Goal: Task Accomplishment & Management: Manage account settings

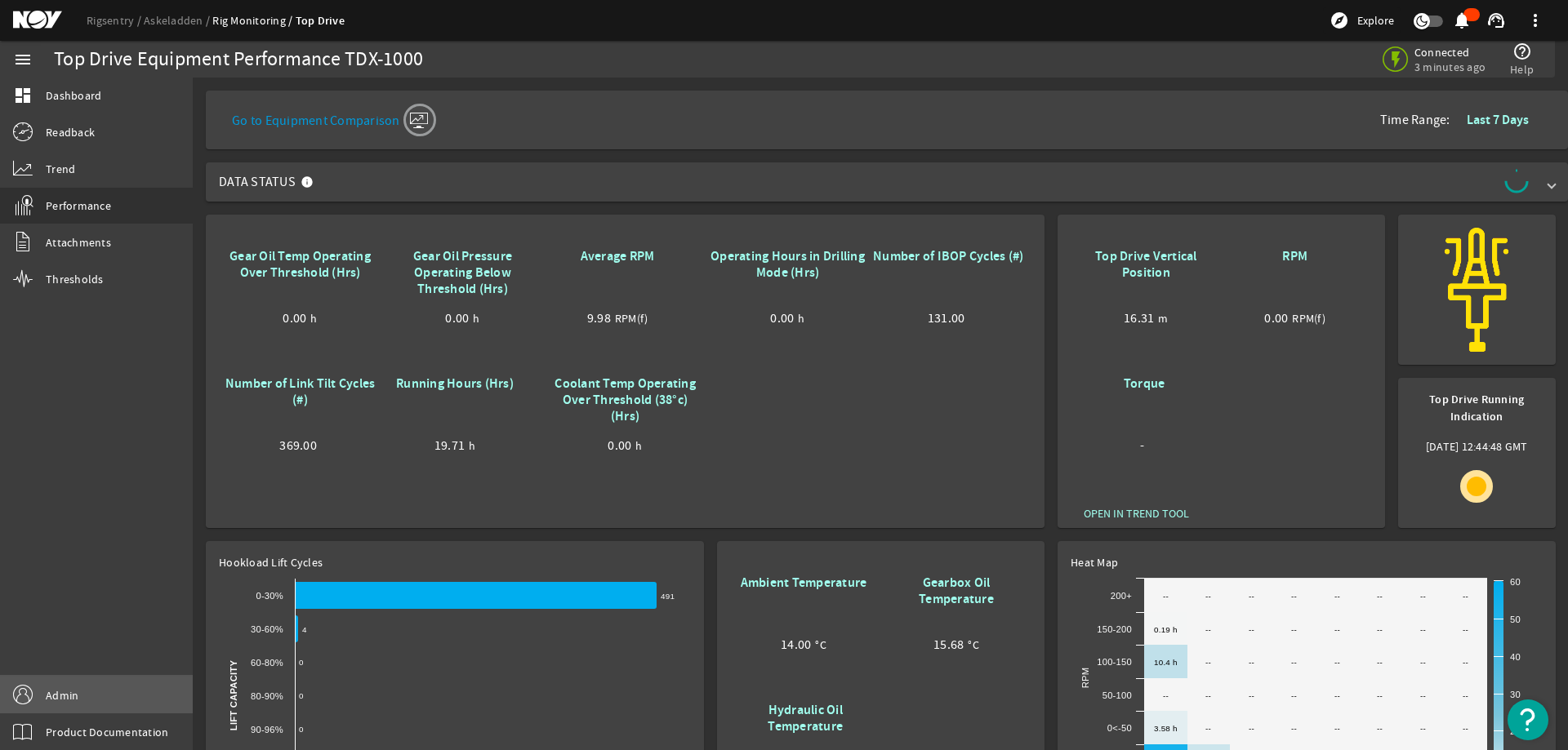
click at [73, 696] on span "Admin" at bounding box center [62, 696] width 33 height 17
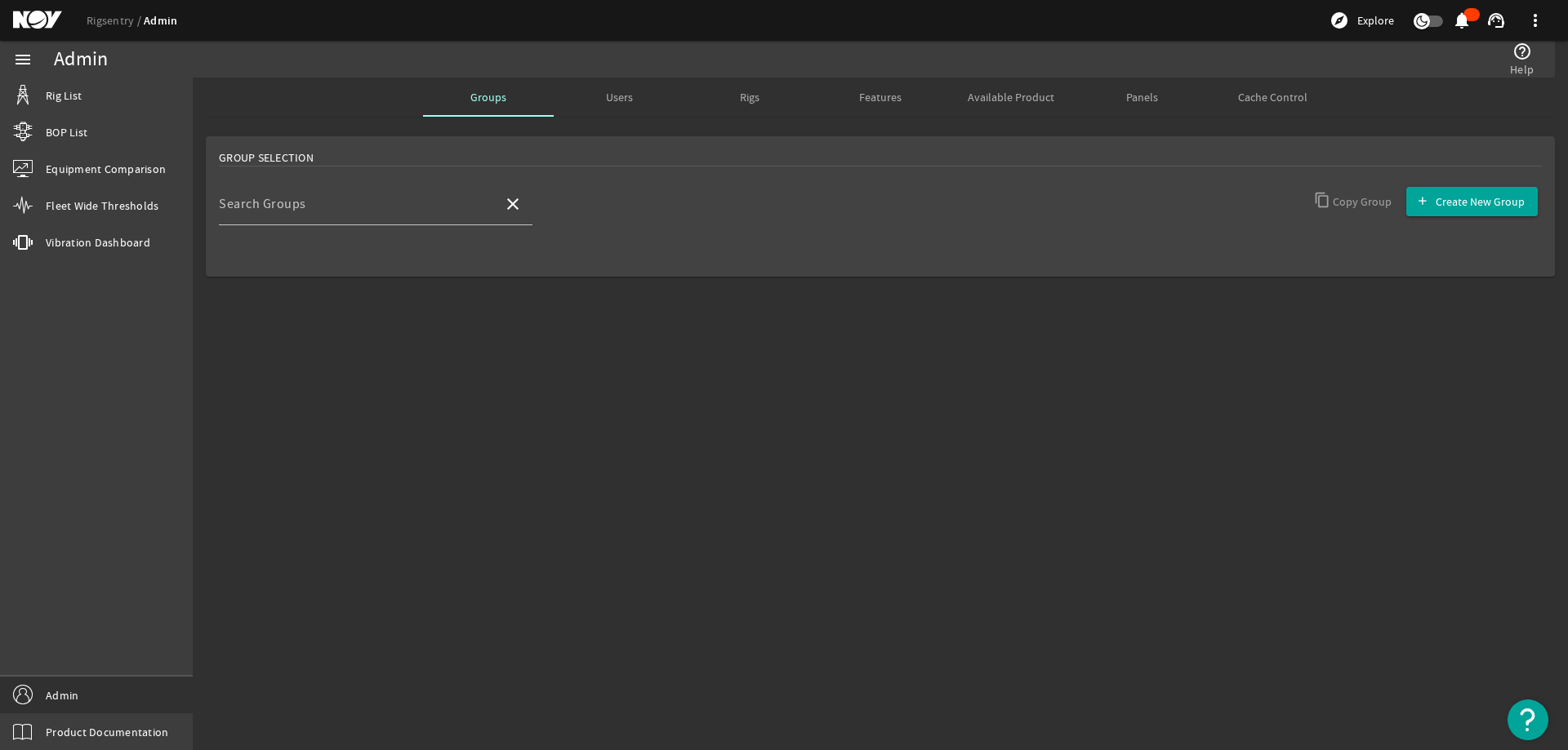
click at [697, 412] on mat-sidenav-content "Admin help_outline Help Groups Users Rigs Features Available Product Panels Cac…" at bounding box center [880, 413] width 1375 height 672
click at [745, 107] on span "Rigs" at bounding box center [750, 97] width 20 height 39
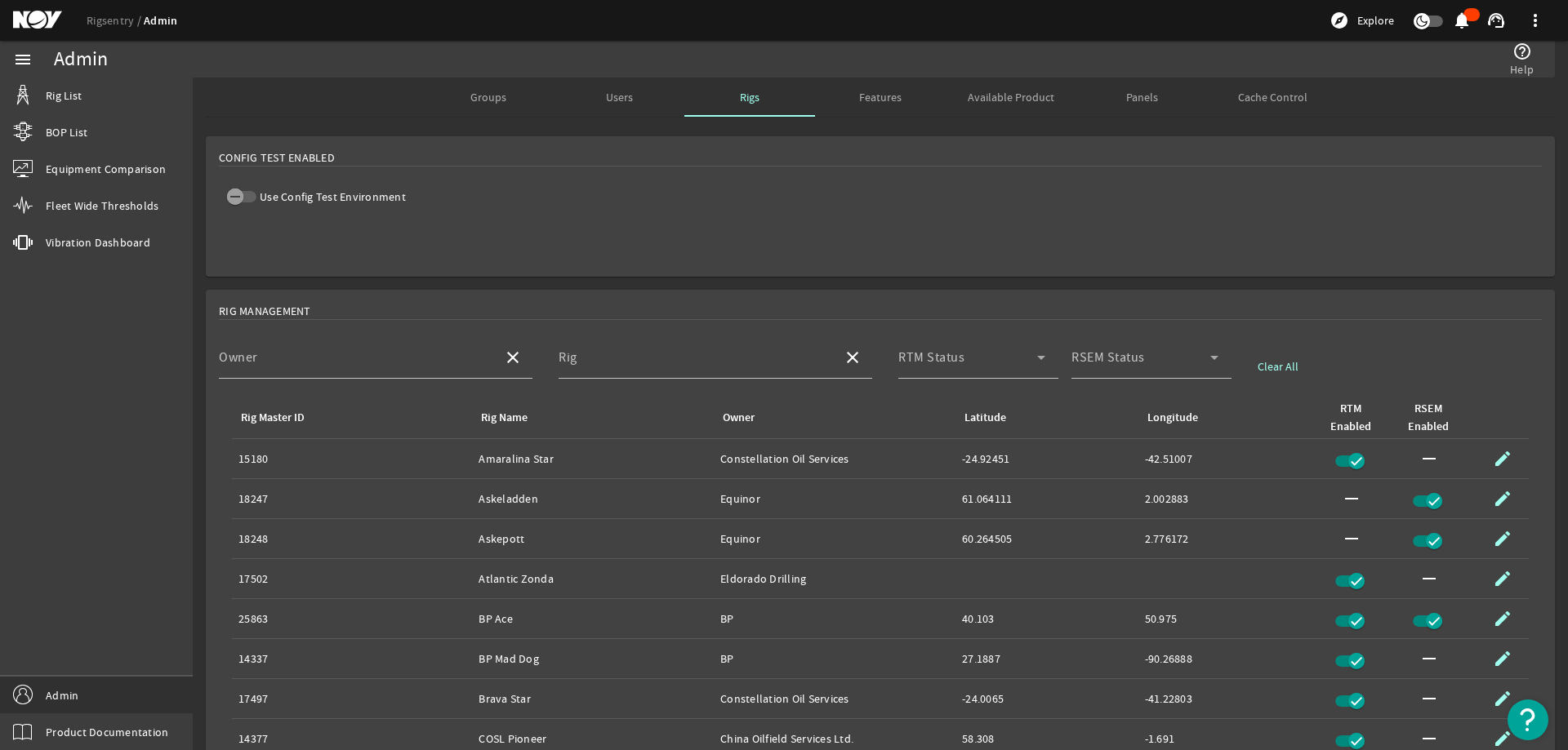
click at [617, 219] on mat-card "Config Test Enabled Use Config Test Environment" at bounding box center [880, 207] width 1350 height 141
click at [249, 197] on span "button" at bounding box center [241, 197] width 29 height 12
click at [591, 216] on mat-card "Config Test Enabled Use Config Test Environment" at bounding box center [880, 207] width 1350 height 141
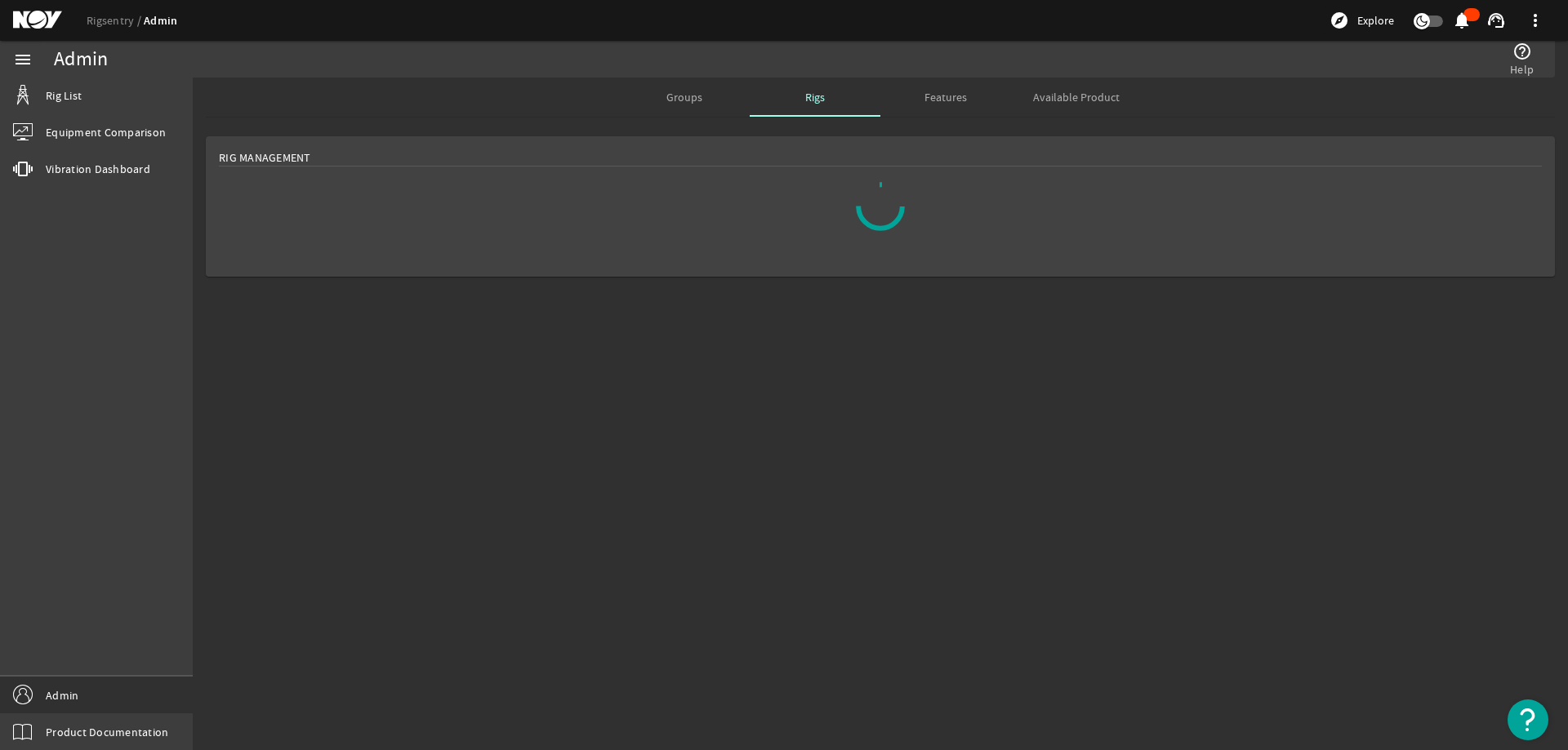
click at [673, 105] on span "Groups" at bounding box center [684, 97] width 36 height 39
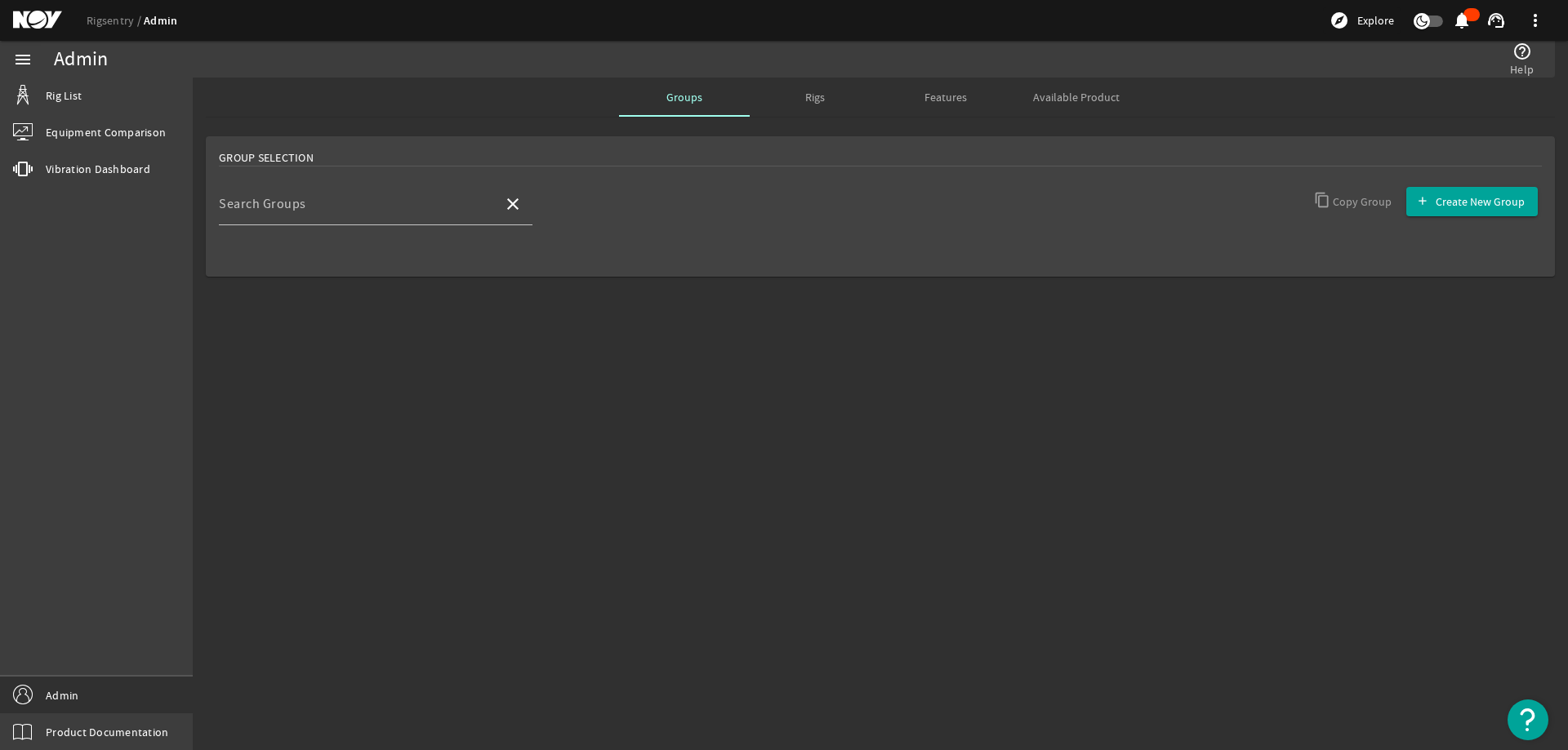
click at [701, 186] on div "Search Groups close Copy Group Create New Group" at bounding box center [880, 212] width 1323 height 61
click at [808, 82] on span "Rigs" at bounding box center [815, 97] width 20 height 39
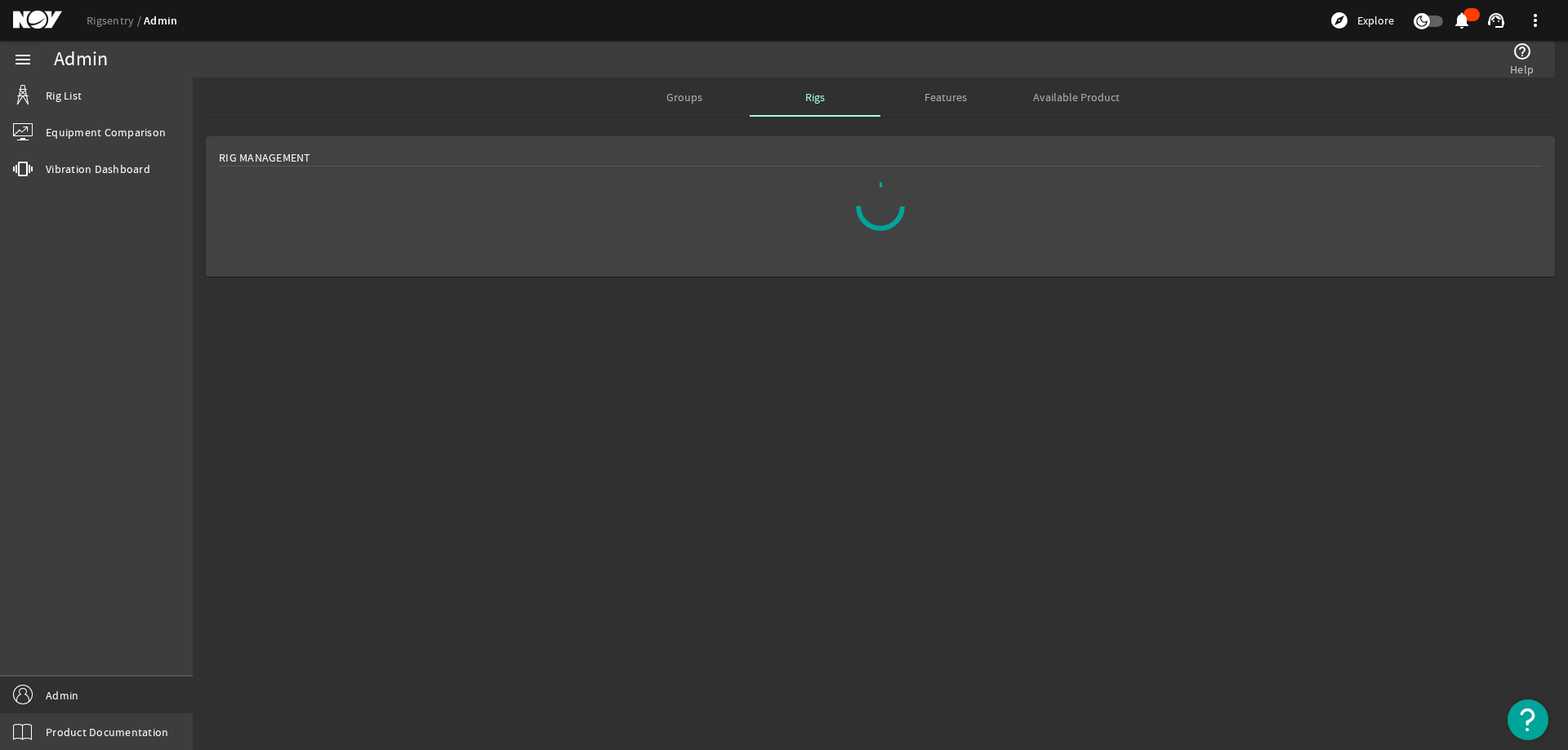
click at [934, 88] on span "Features" at bounding box center [945, 97] width 43 height 39
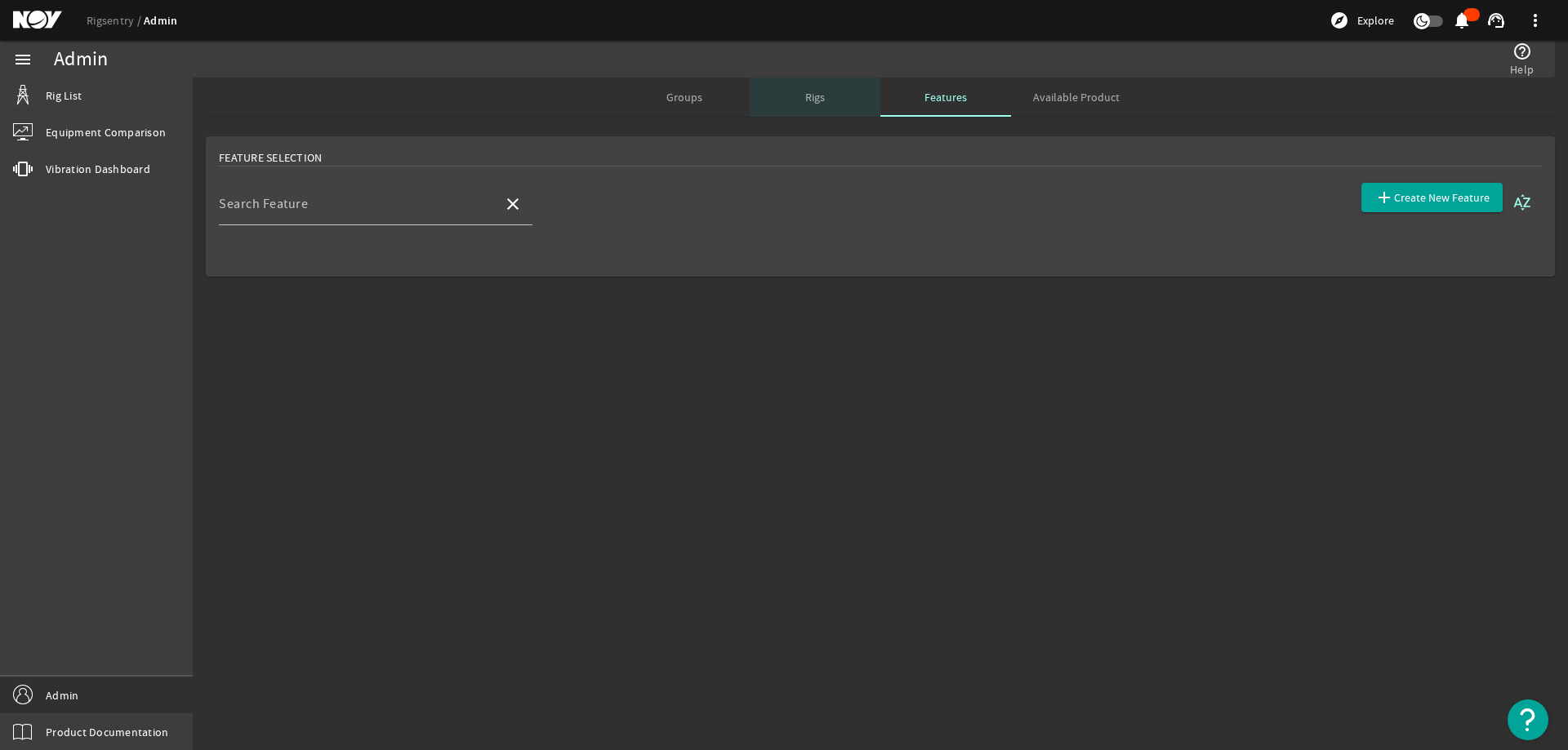
click at [806, 100] on span "Rigs" at bounding box center [815, 98] width 20 height 12
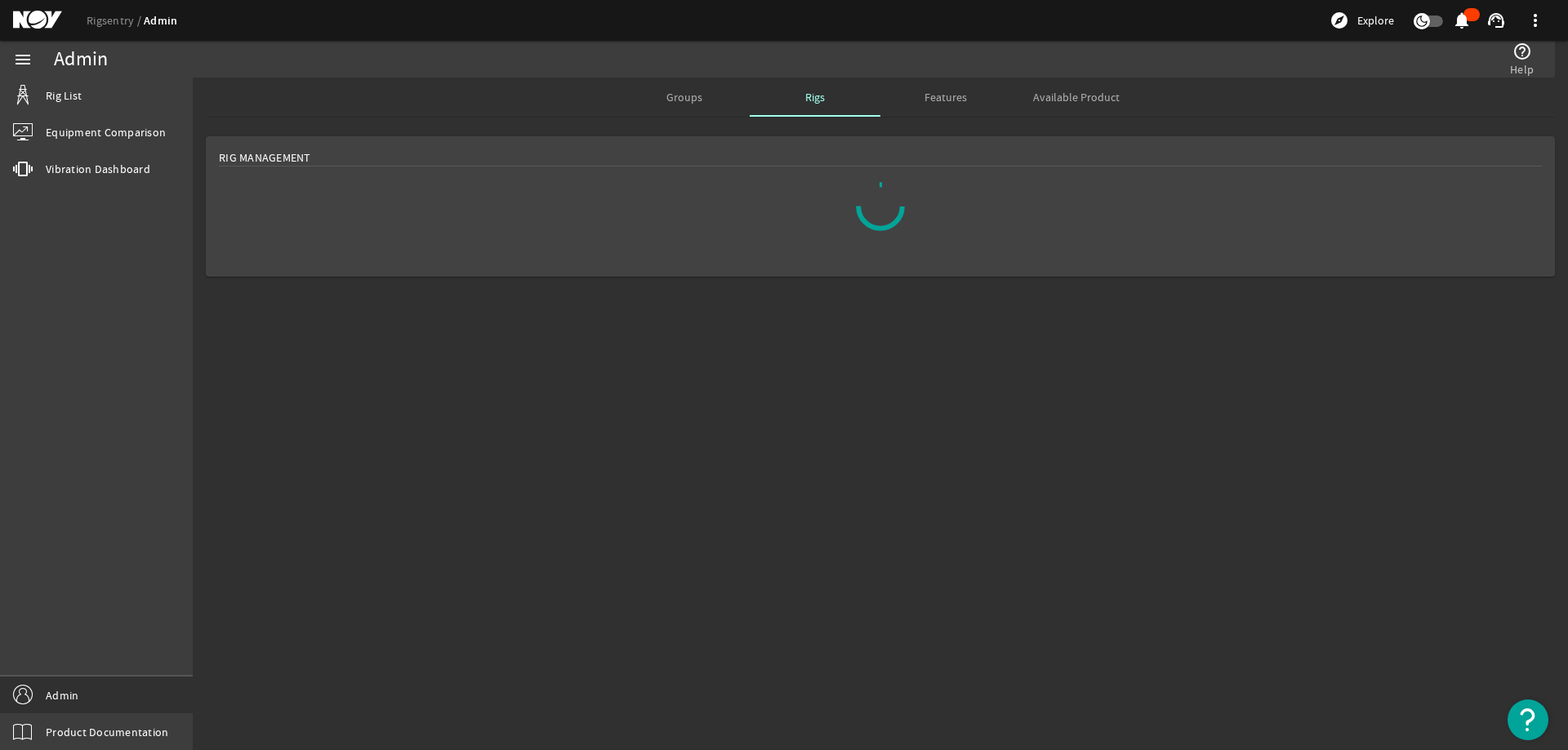
click at [1117, 93] on span "Available Product" at bounding box center [1076, 98] width 87 height 12
click at [834, 97] on div "Rigs" at bounding box center [814, 97] width 131 height 39
click at [703, 338] on mat-sidenav-content "Admin help_outline Help Groups Rigs Features Available Product Rig Management" at bounding box center [880, 413] width 1375 height 672
click at [689, 88] on span "Groups" at bounding box center [684, 97] width 36 height 39
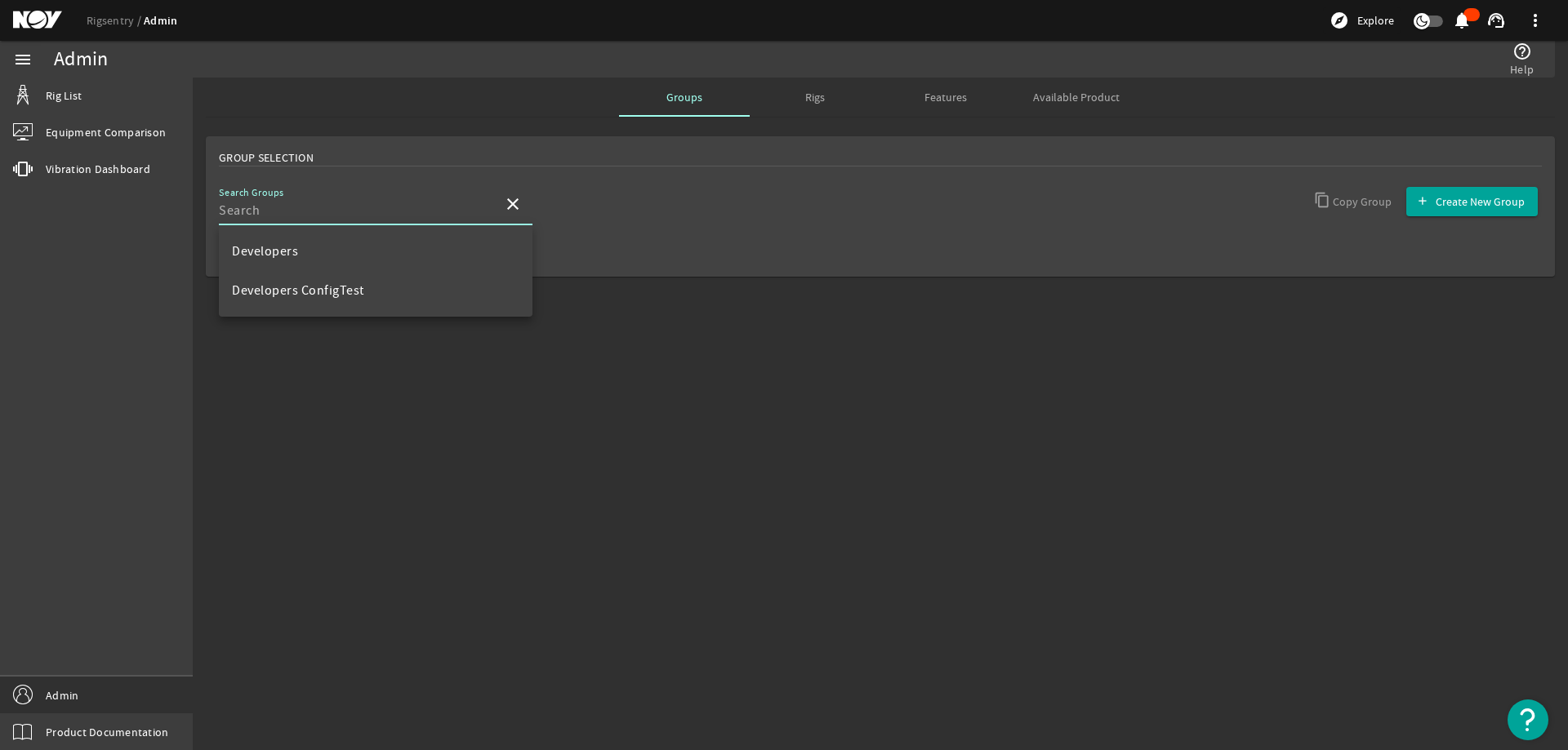
click at [344, 207] on input "Search Groups" at bounding box center [354, 211] width 271 height 20
click at [373, 299] on mat-option "Developers ConfigTest" at bounding box center [376, 290] width 313 height 39
type input "Developers ConfigTest"
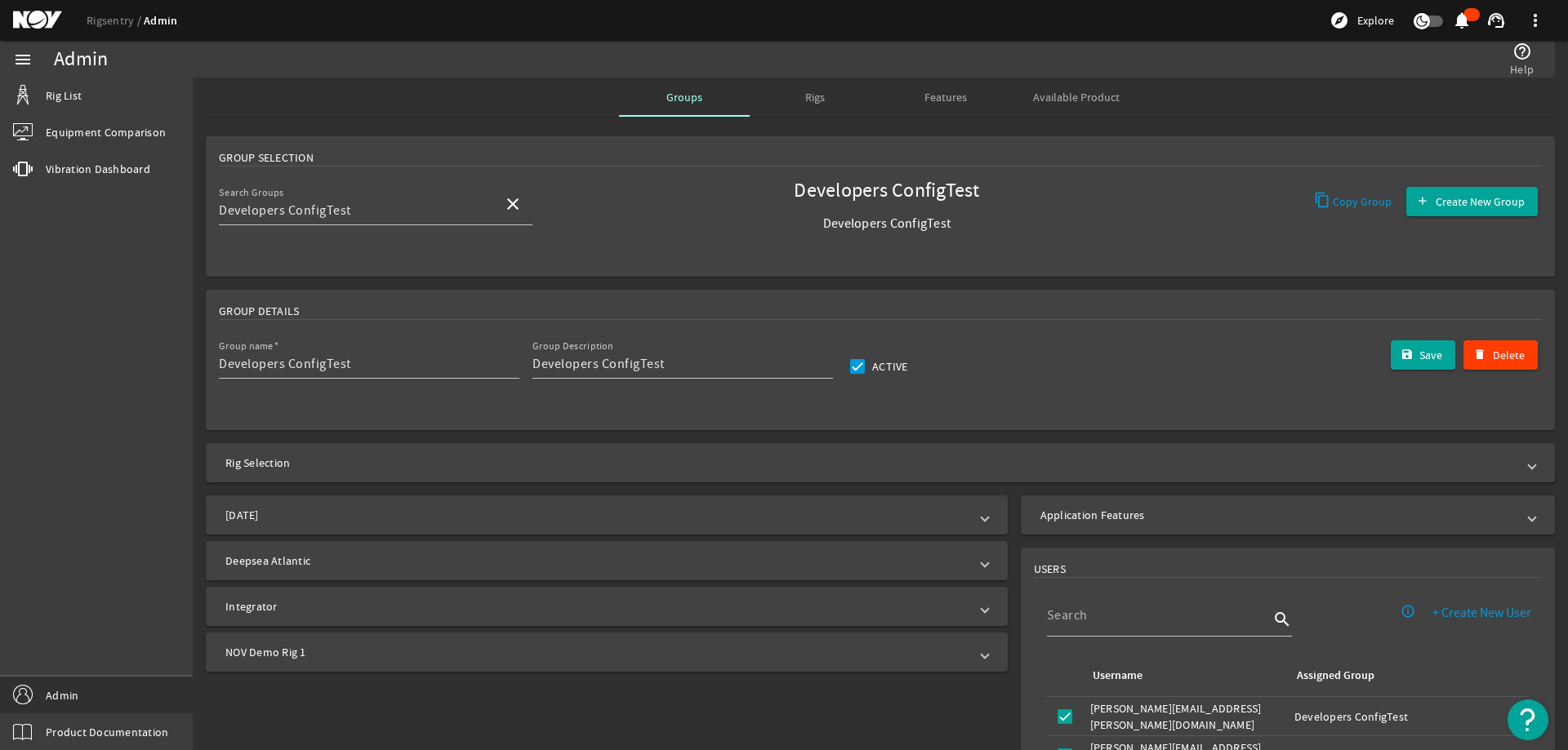
click at [1102, 510] on mat-panel-title "Application Features" at bounding box center [1278, 515] width 475 height 17
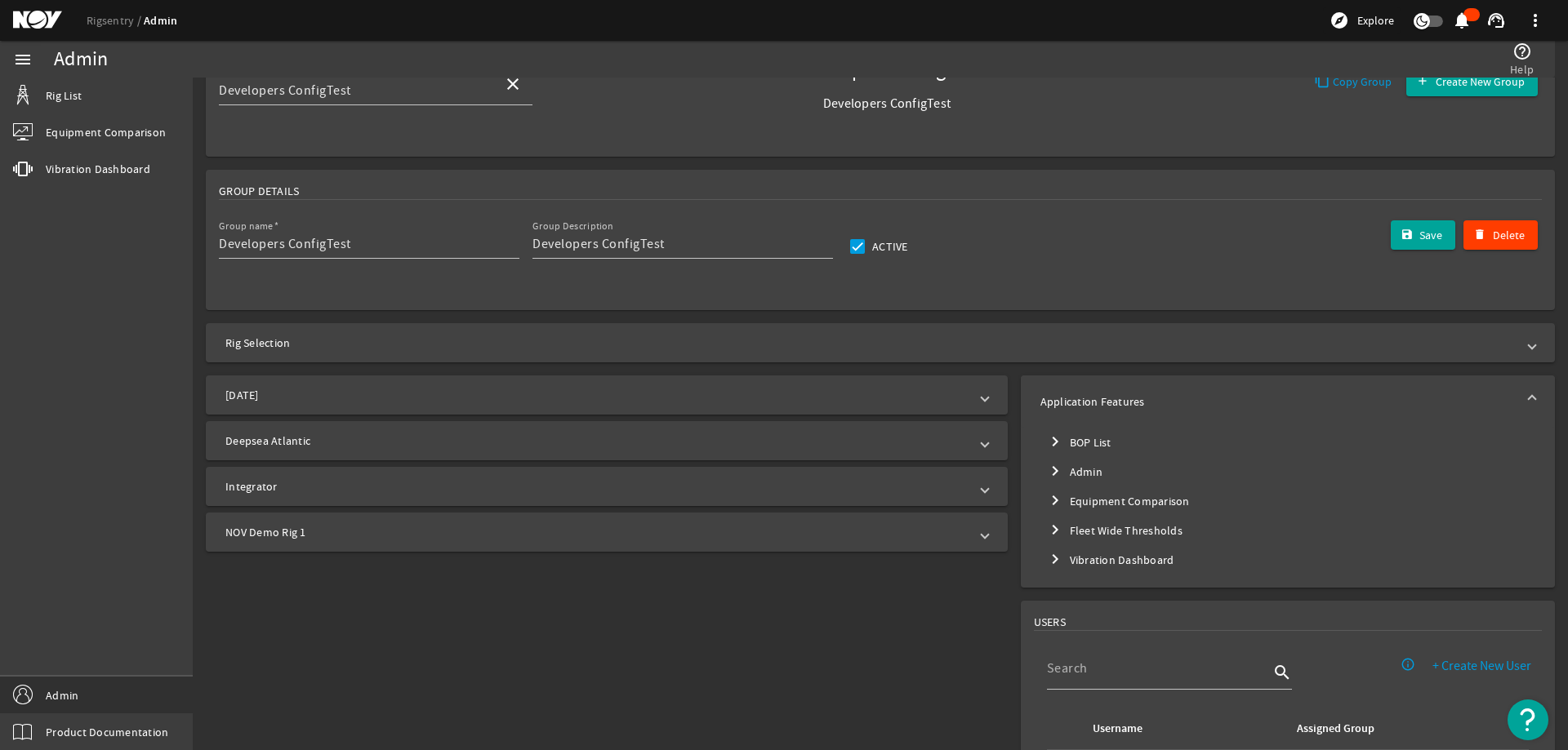
scroll to position [163, 0]
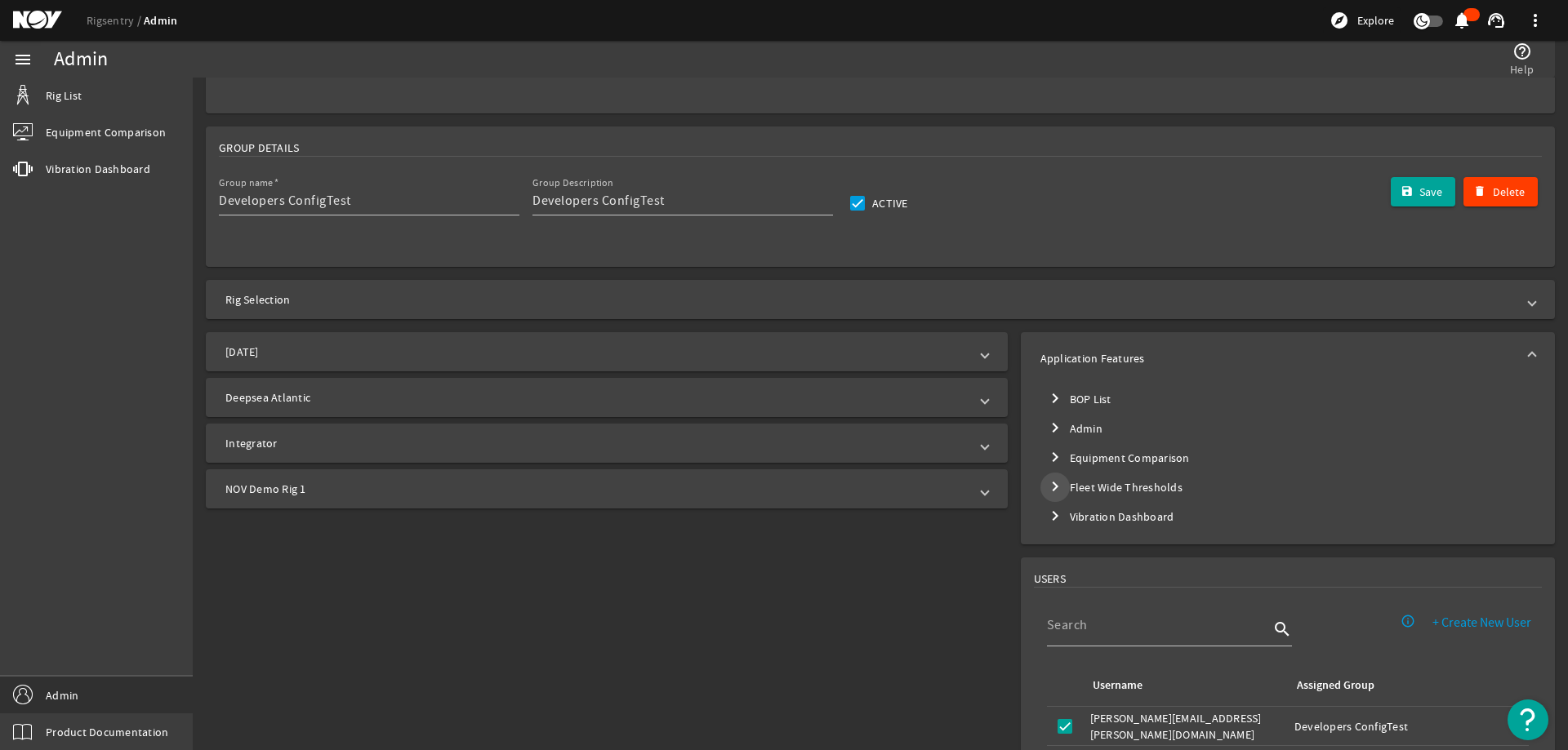
click at [1046, 485] on mat-icon "chevron_right" at bounding box center [1055, 487] width 20 height 20
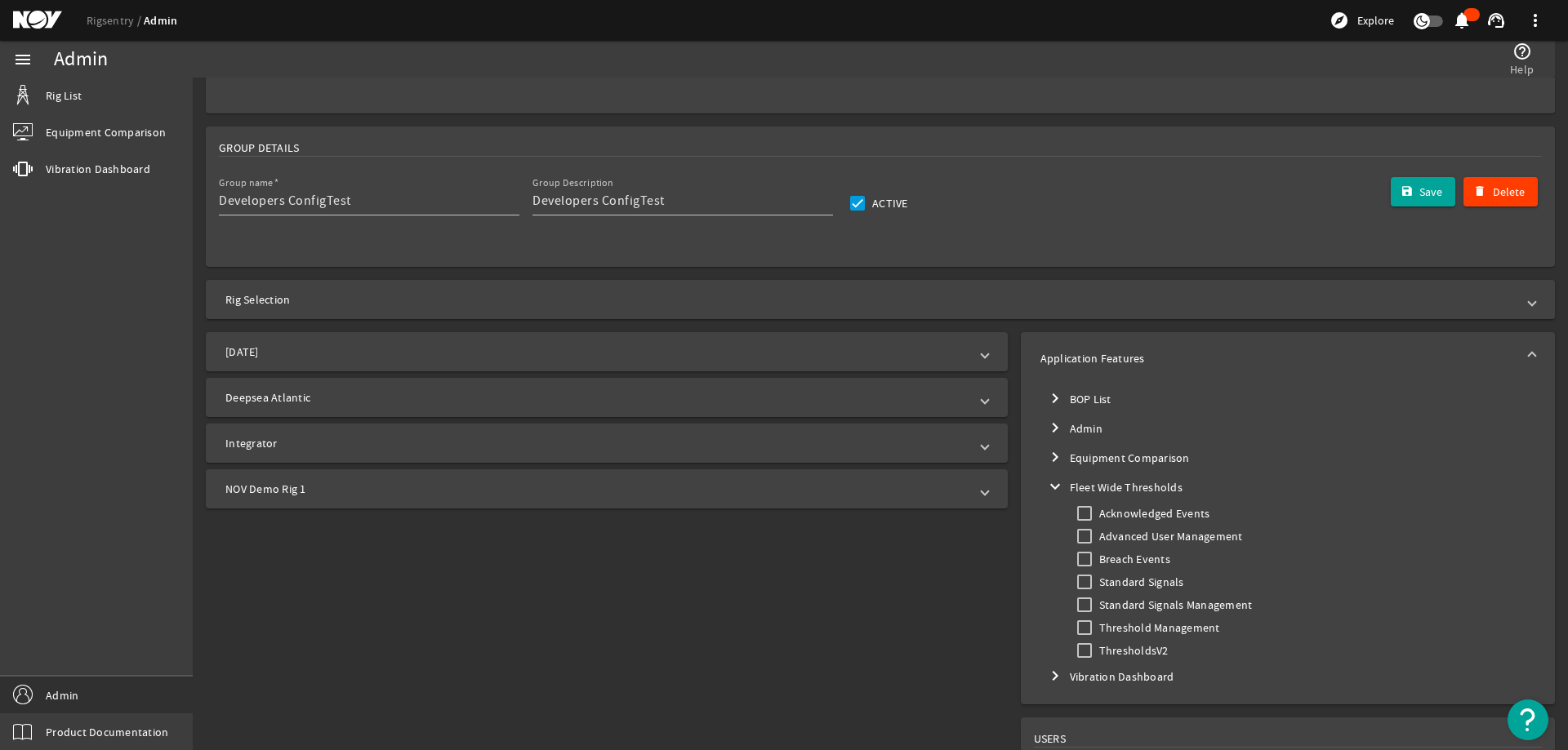
click at [1048, 488] on mat-icon "expand_more" at bounding box center [1055, 487] width 20 height 20
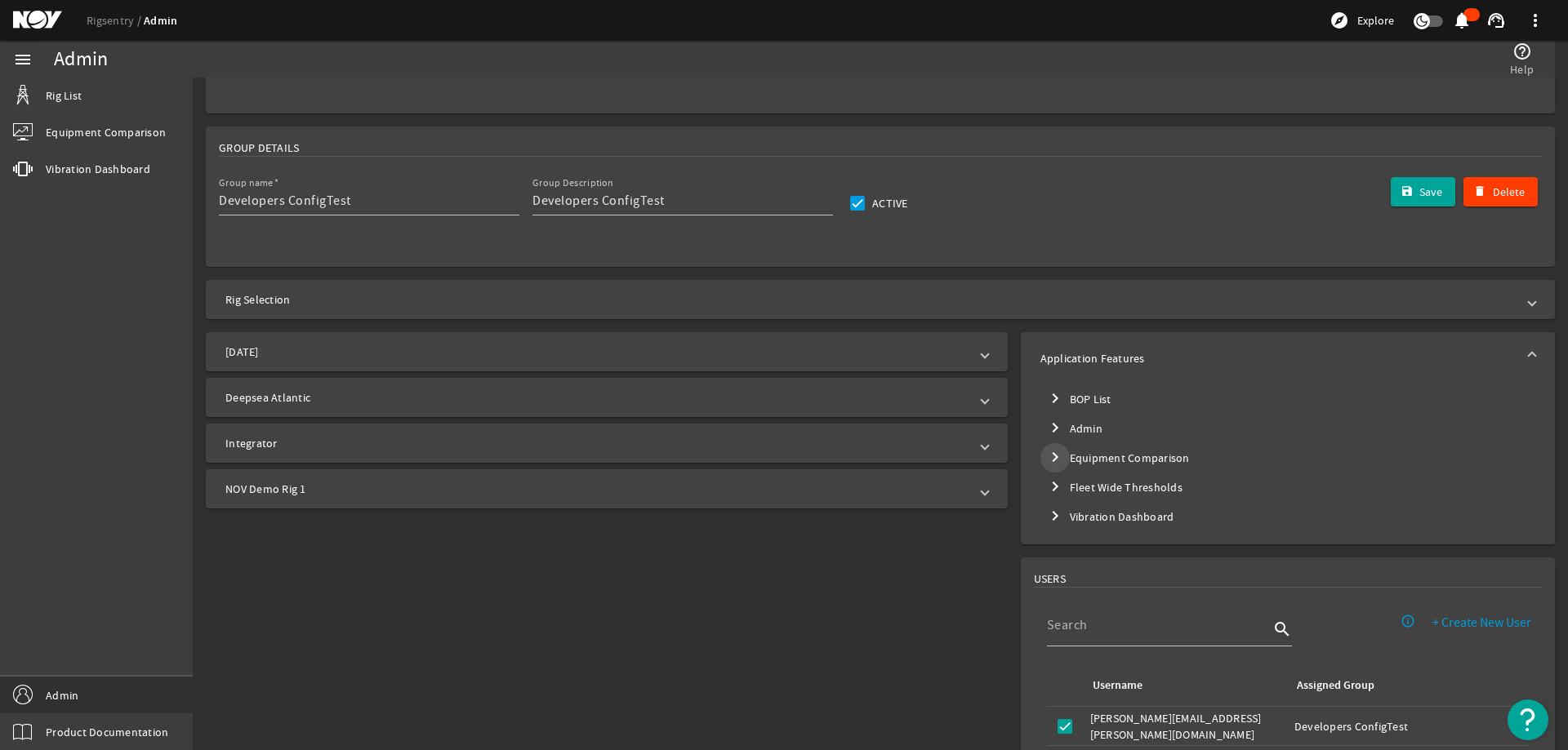
click at [1045, 464] on mat-icon "chevron_right" at bounding box center [1055, 458] width 20 height 20
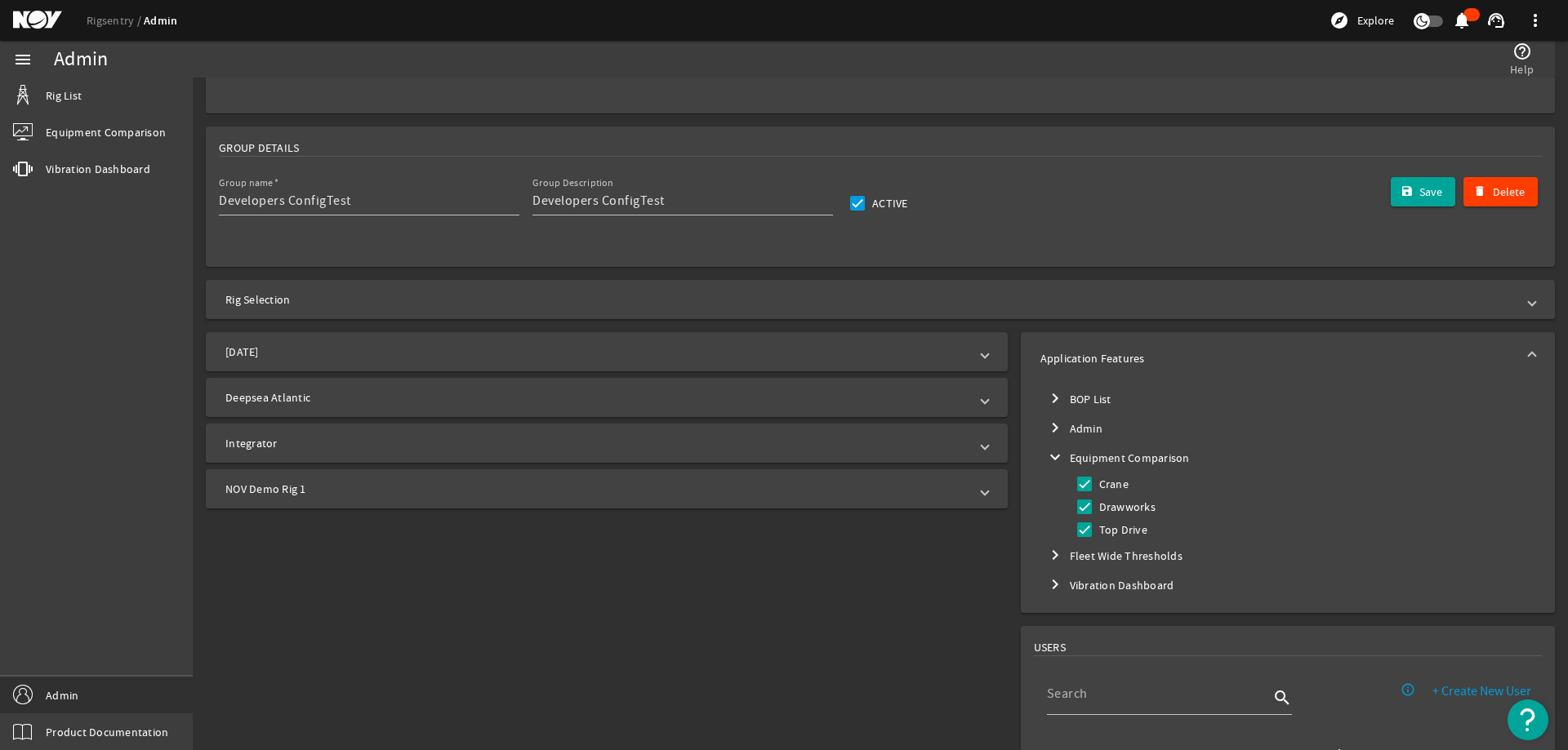
drag, startPoint x: 1045, startPoint y: 461, endPoint x: 1041, endPoint y: 448, distance: 13.6
click at [1045, 458] on mat-icon "expand_more" at bounding box center [1055, 458] width 20 height 20
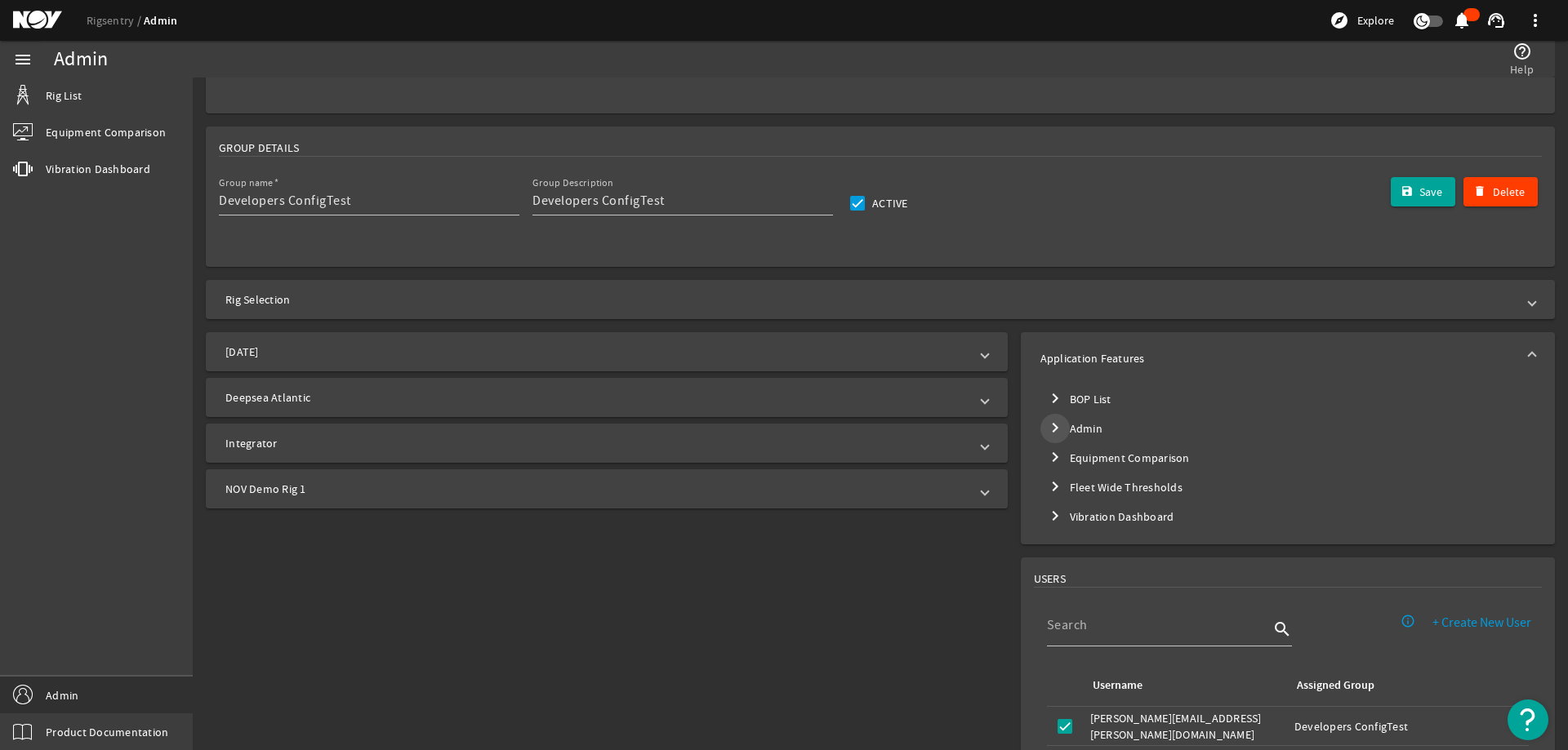
click at [1045, 429] on mat-icon "chevron_right" at bounding box center [1055, 428] width 20 height 20
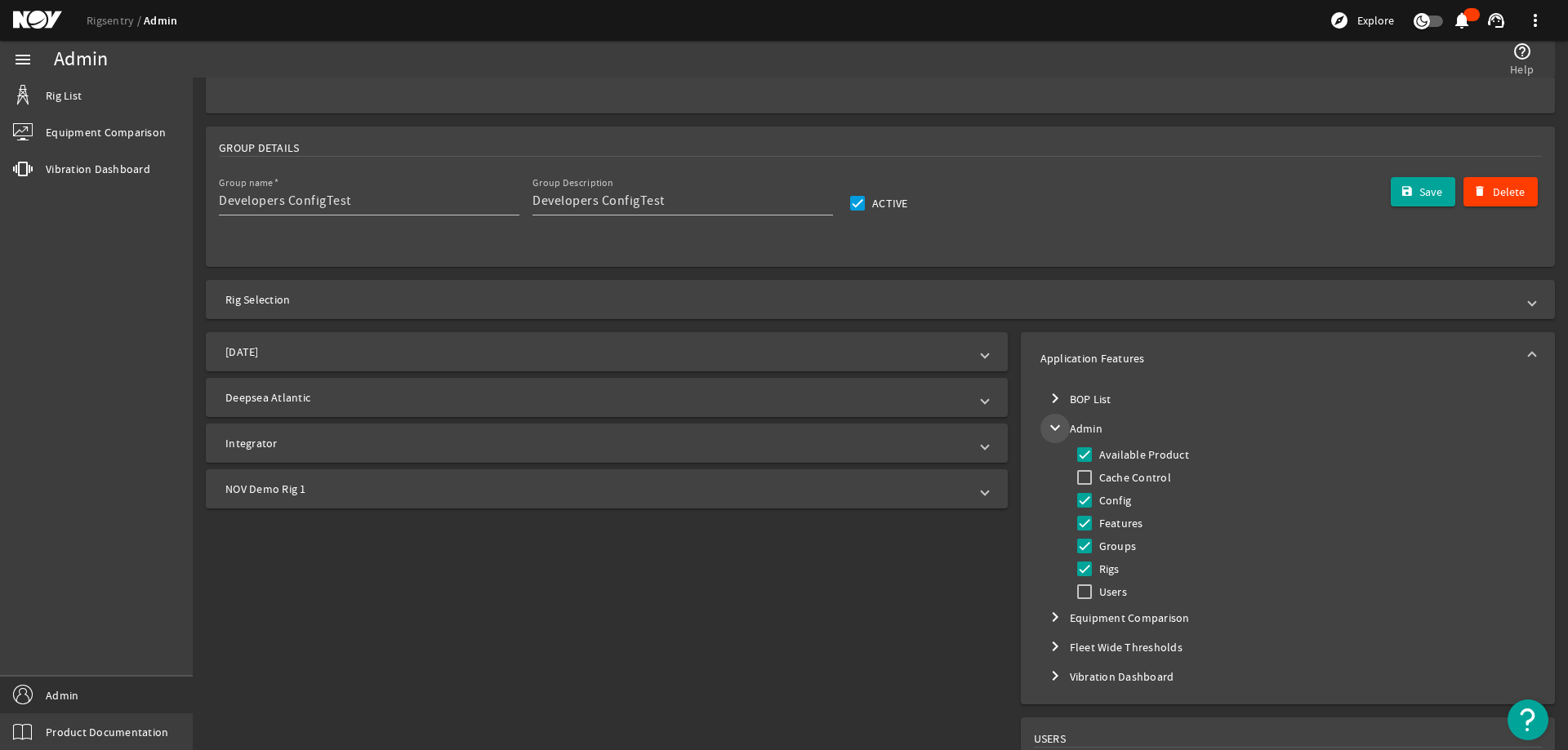
click at [1045, 426] on mat-icon "expand_more" at bounding box center [1055, 428] width 20 height 20
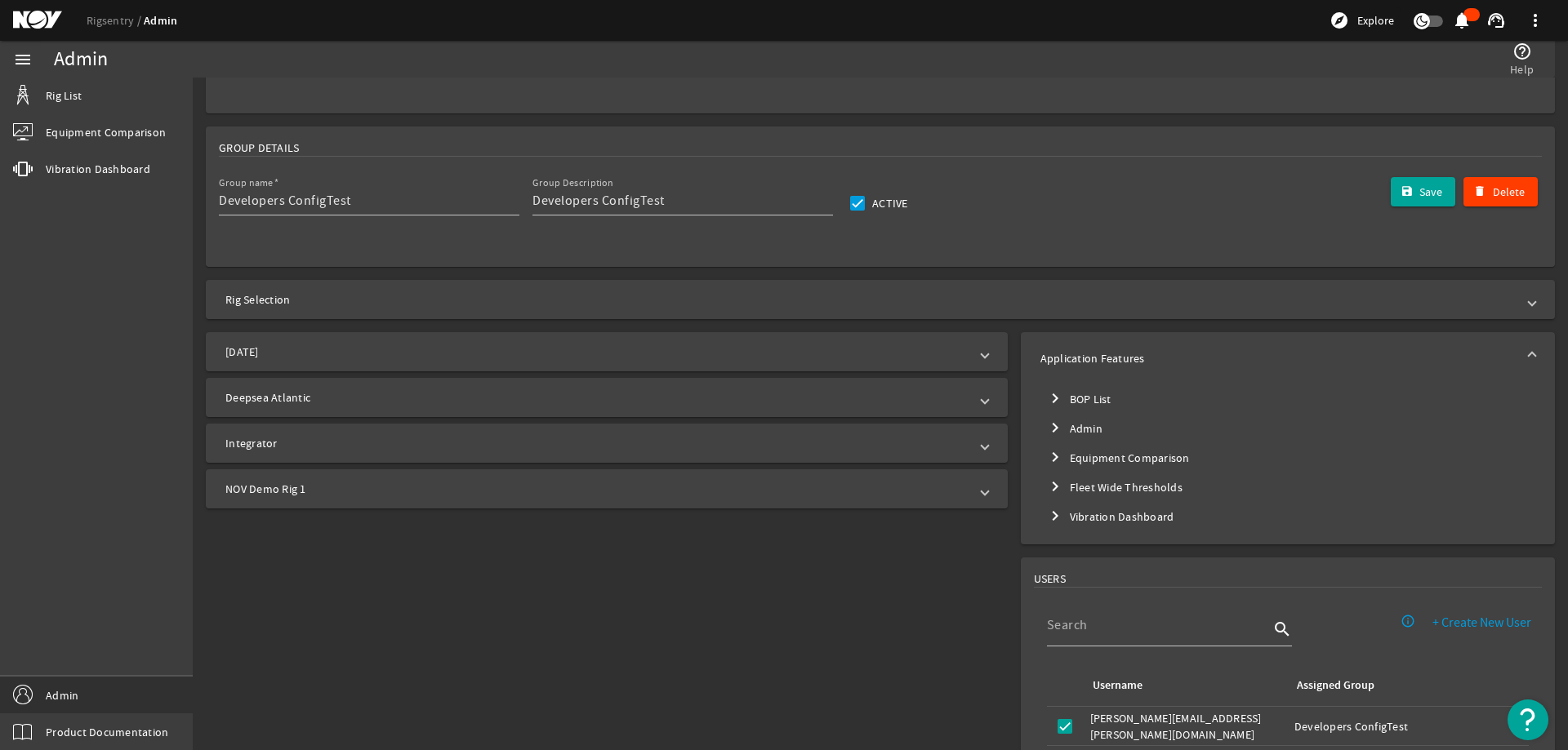
click at [34, 254] on div "menu Rig List Equipment Comparison vibration Vibration Dashboard Admin Product …" at bounding box center [96, 395] width 193 height 709
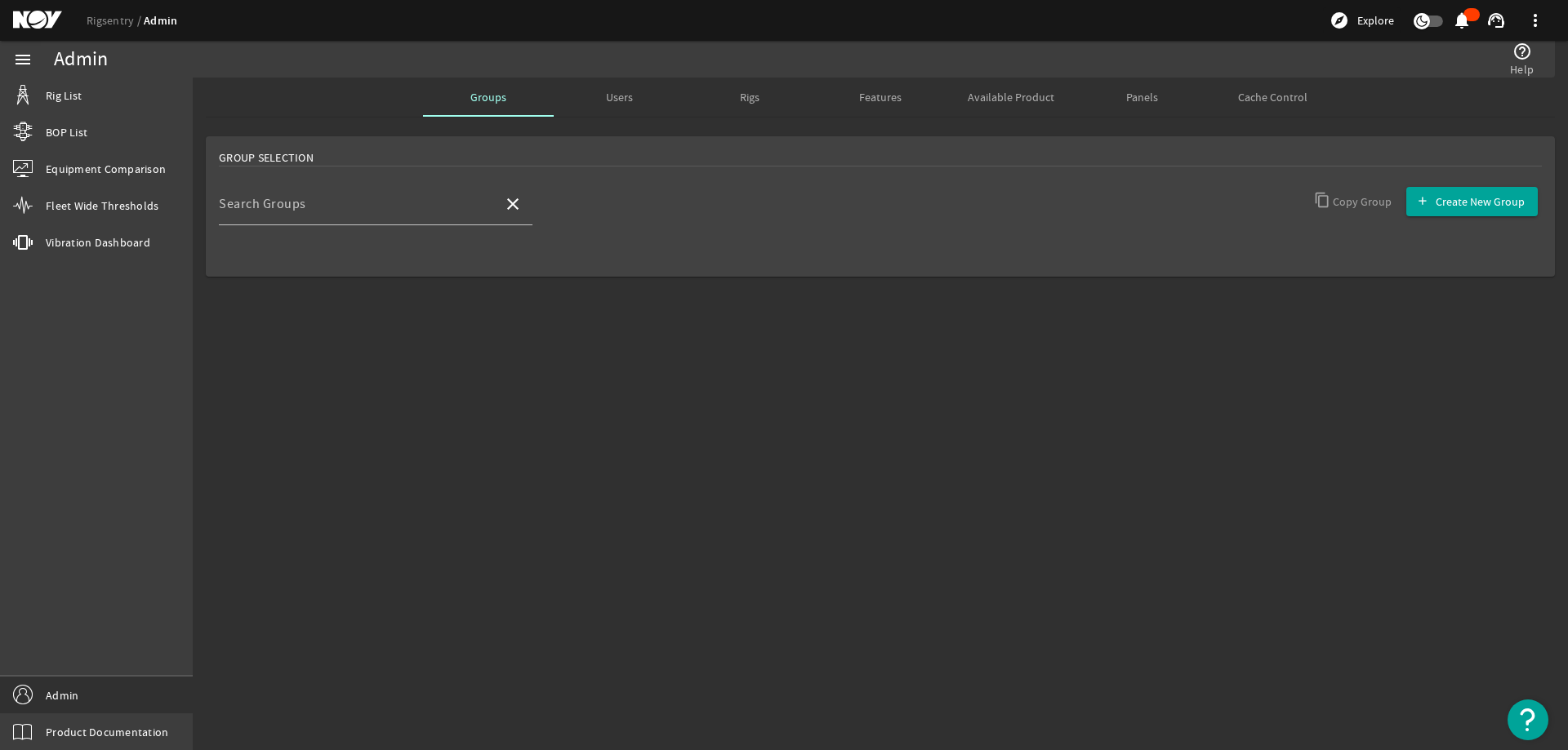
click at [142, 395] on div "menu Rig List BOP List Equipment Comparison Fleet Wide Thresholds vibration Vib…" at bounding box center [96, 395] width 193 height 709
click at [406, 380] on mat-sidenav-content "Admin help_outline Help Groups Users Rigs Features Available Product Panels Cac…" at bounding box center [880, 413] width 1375 height 672
click at [613, 92] on span "Users" at bounding box center [619, 98] width 27 height 12
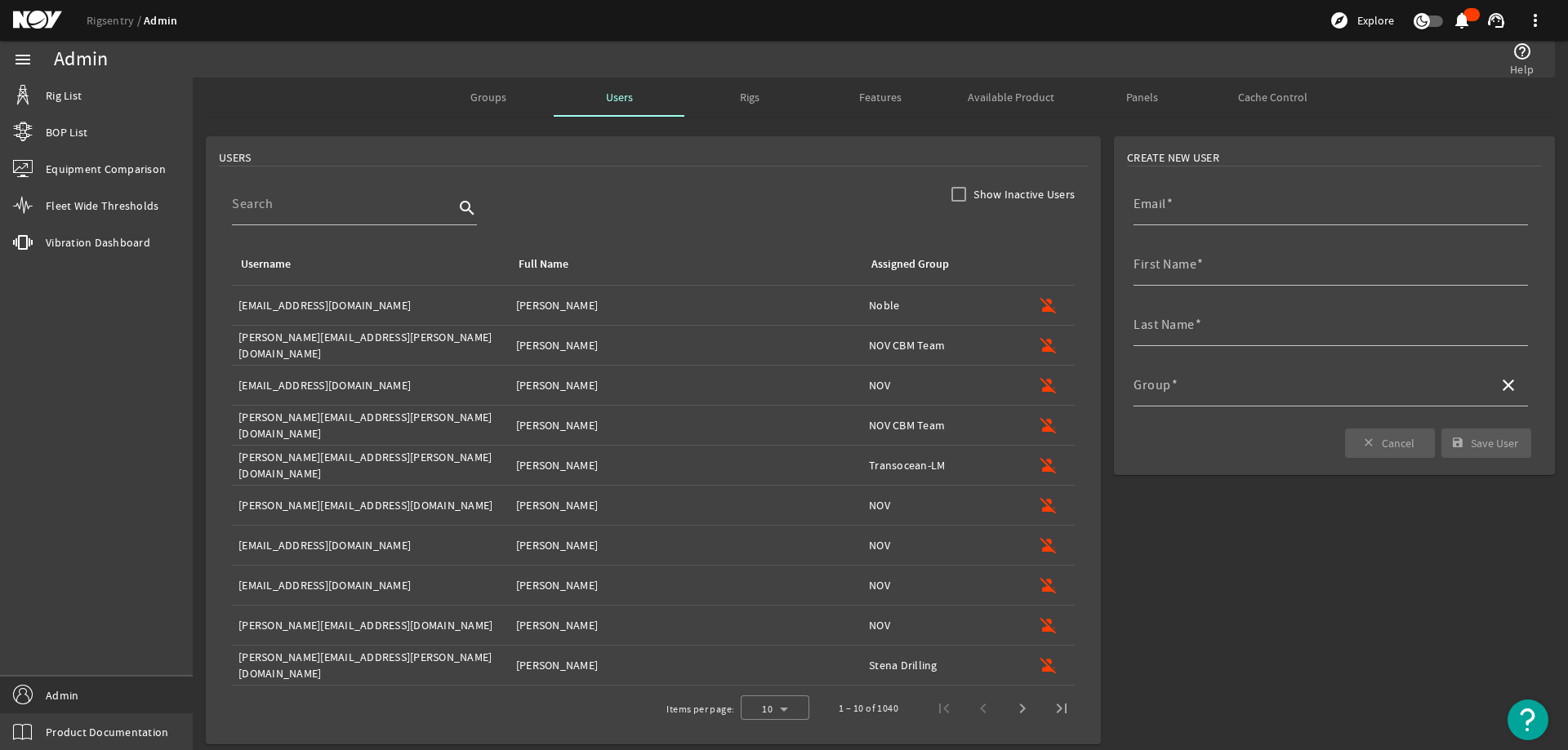
click at [749, 180] on mat-card "USERS Show Inactive Users search Username Full Name Assigned Group Username: [E…" at bounding box center [654, 441] width 895 height 608
click at [895, 94] on div "Features" at bounding box center [880, 97] width 131 height 39
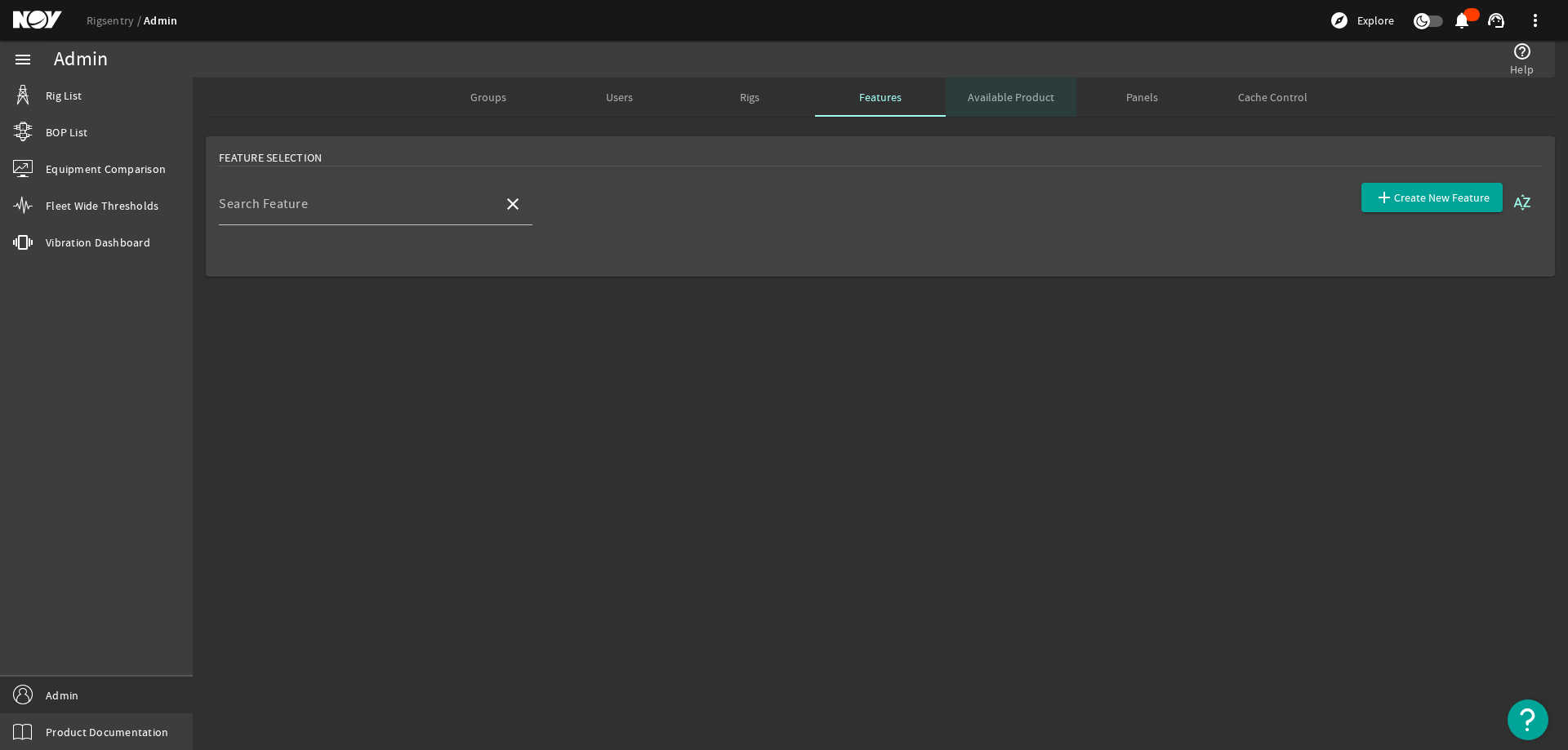
click at [1049, 92] on span "Available Product" at bounding box center [1011, 98] width 87 height 12
click at [729, 105] on div "Rigs" at bounding box center [749, 97] width 131 height 39
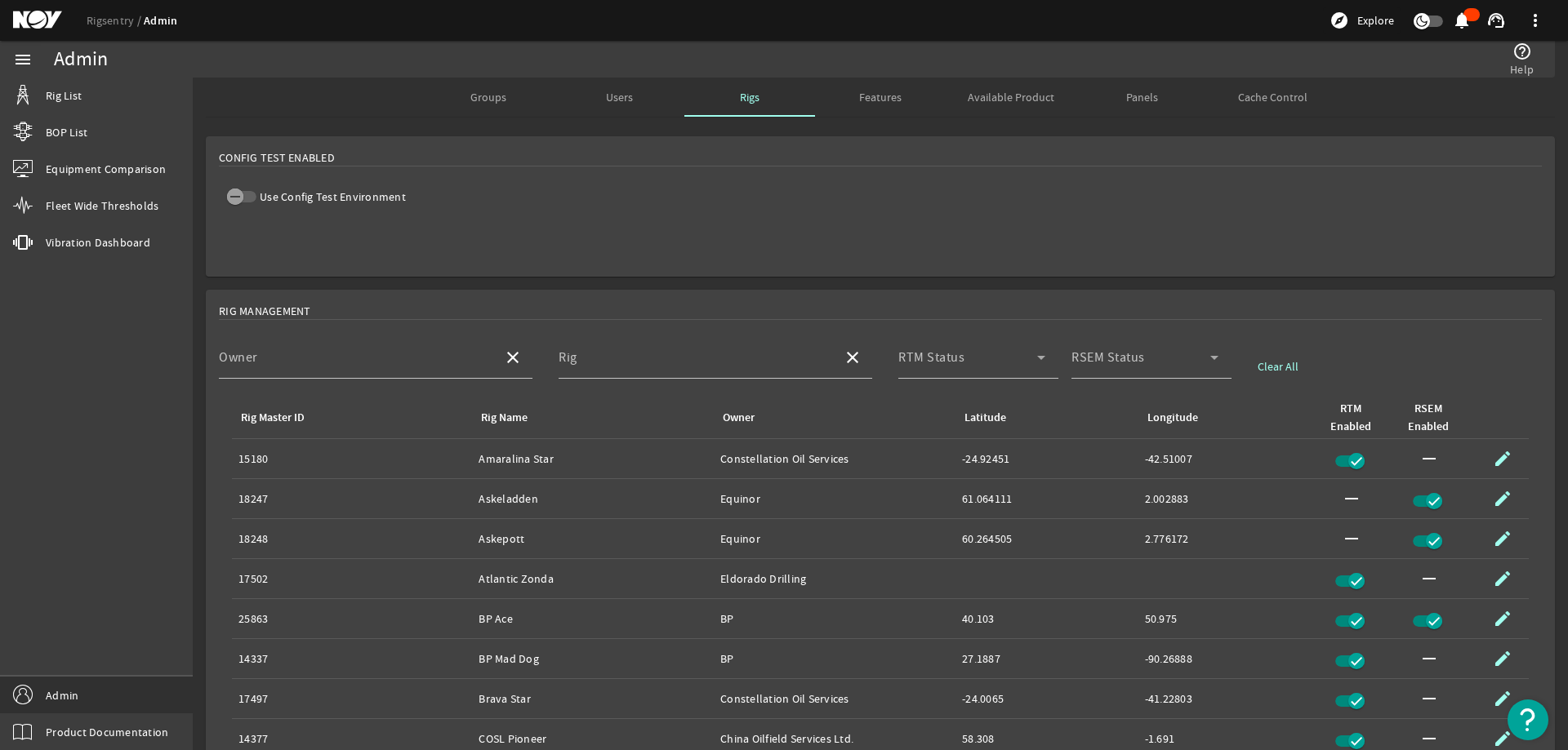
click at [815, 212] on mat-card "Config Test Enabled Use Config Test Environment" at bounding box center [880, 207] width 1350 height 141
click at [824, 191] on mat-card "Config Test Enabled Use Config Test Environment" at bounding box center [880, 207] width 1350 height 141
click at [1012, 94] on span "Available Product" at bounding box center [1011, 98] width 87 height 12
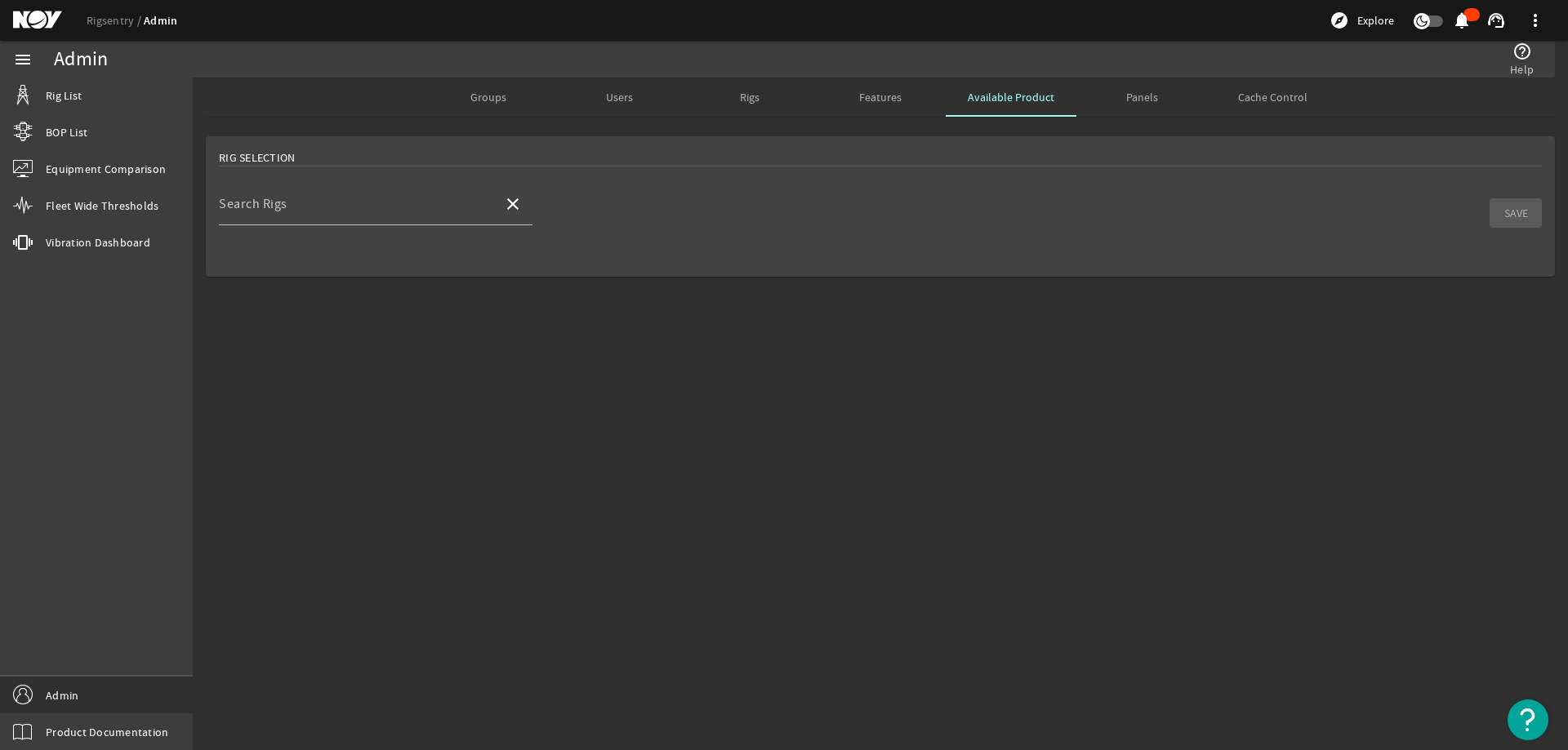
click at [408, 225] on div at bounding box center [376, 234] width 313 height 18
click at [408, 205] on input "Search Rigs" at bounding box center [354, 211] width 271 height 20
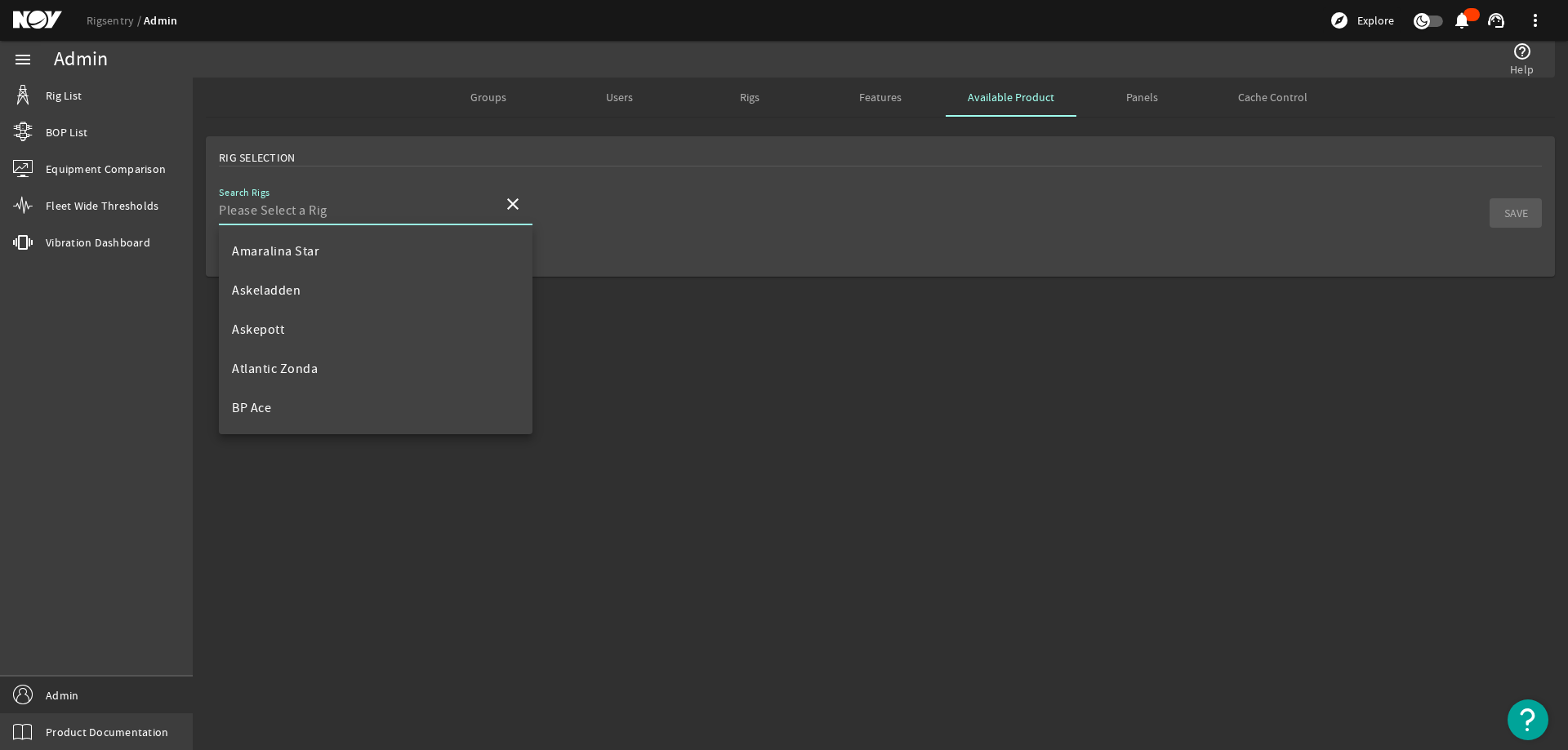
click at [800, 214] on div "Search Rigs close SAVE" at bounding box center [880, 212] width 1323 height 61
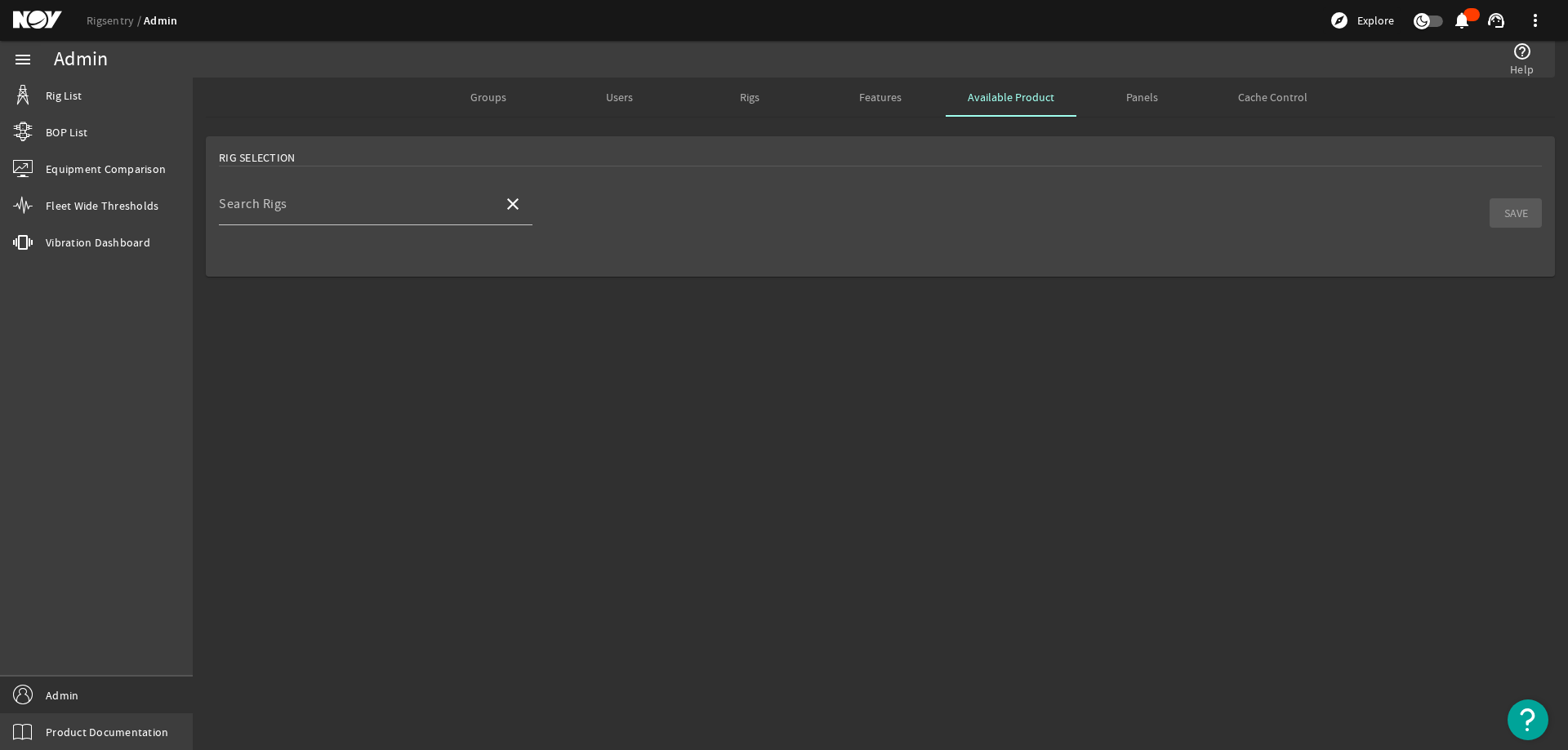
click at [1167, 91] on div "Panels" at bounding box center [1141, 97] width 131 height 39
drag, startPoint x: 777, startPoint y: 228, endPoint x: 1044, endPoint y: 141, distance: 280.8
click at [784, 224] on mat-card "Rig Selection Search Rigs close" at bounding box center [880, 207] width 1350 height 141
click at [1307, 93] on div "Cache Control" at bounding box center [1272, 97] width 131 height 39
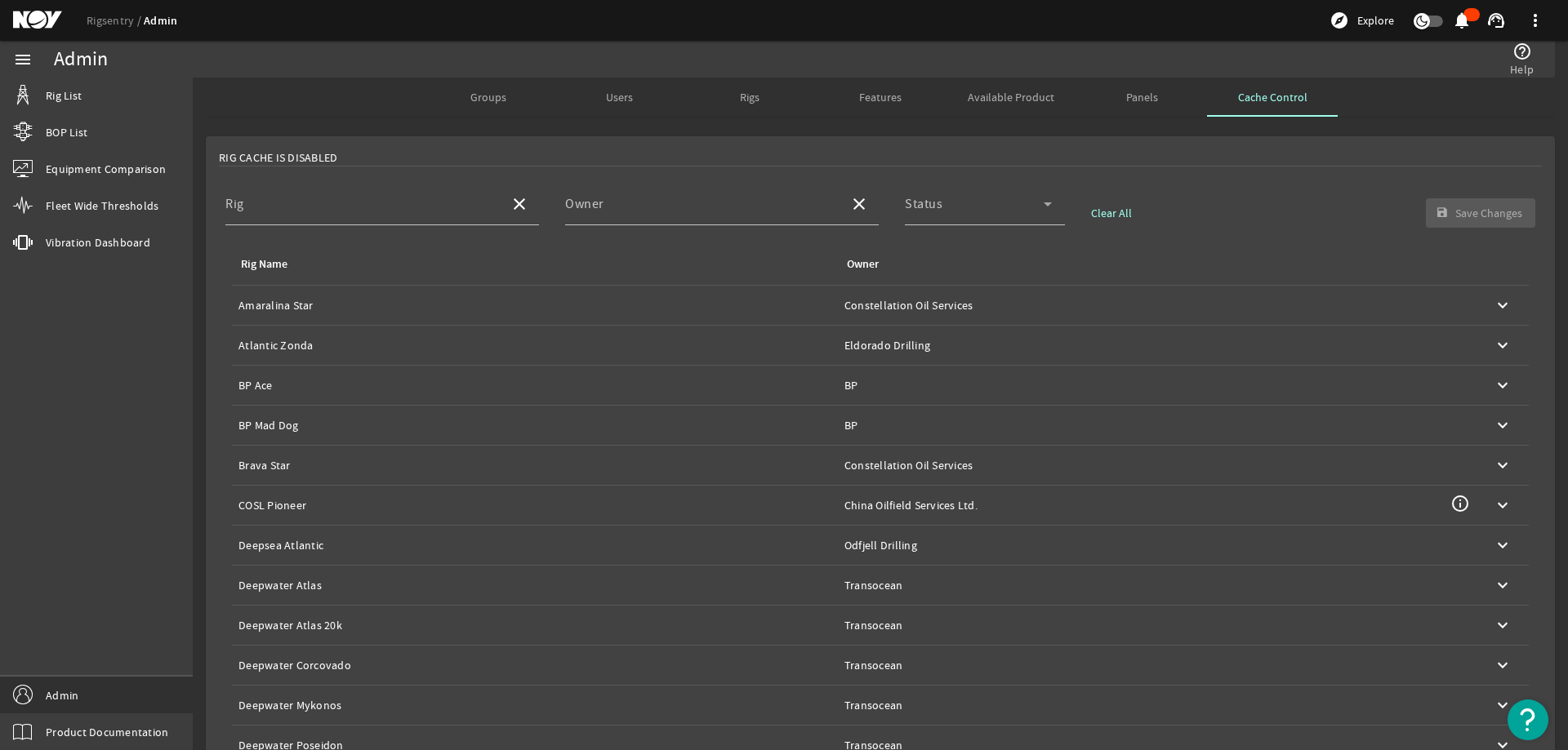
click at [796, 152] on div "Rig Cache Is Disabled" at bounding box center [880, 158] width 1323 height 18
click at [1493, 512] on mat-icon "keyboard_arrow_down" at bounding box center [1503, 506] width 20 height 20
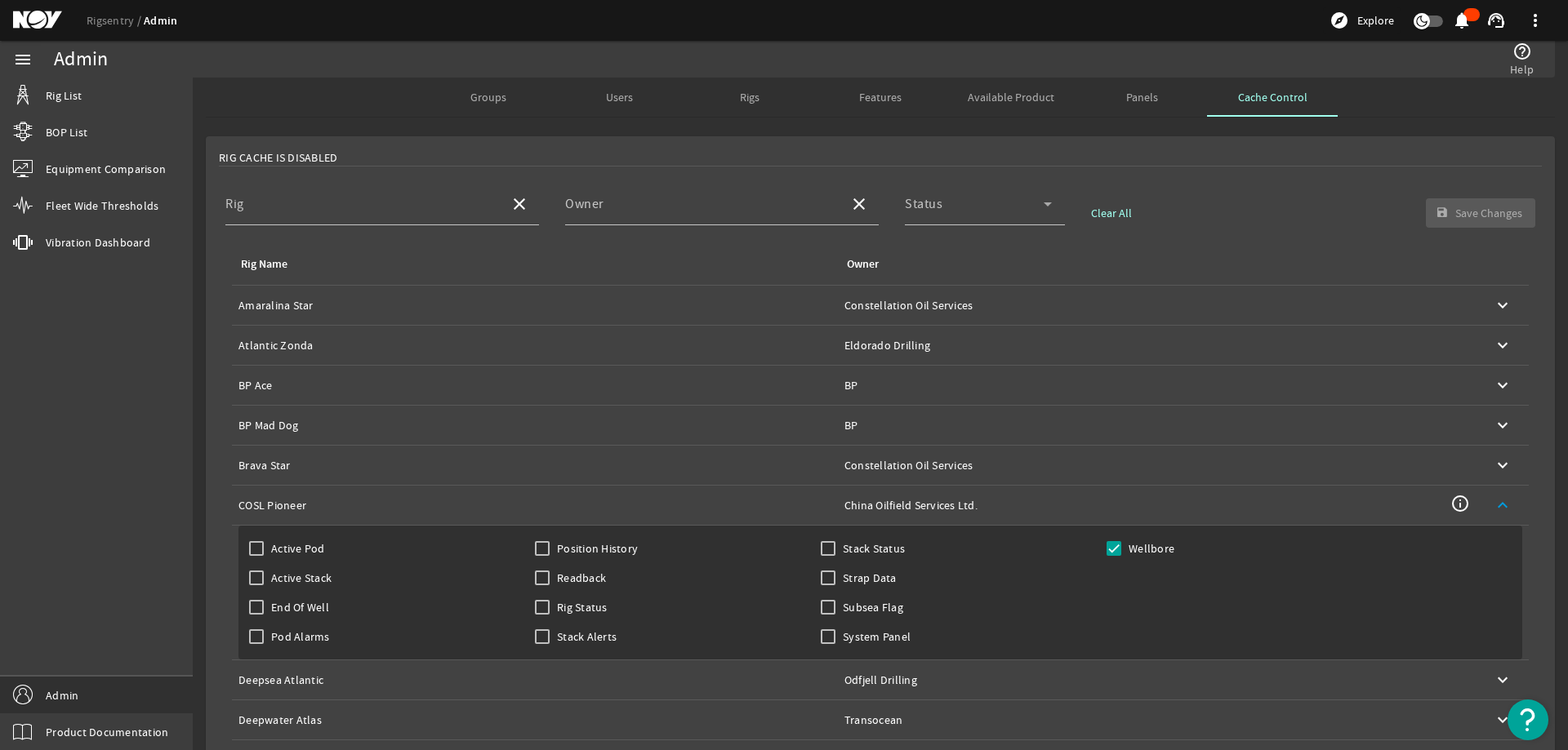
click at [1496, 507] on mat-icon "keyboard_arrow_up" at bounding box center [1503, 506] width 20 height 20
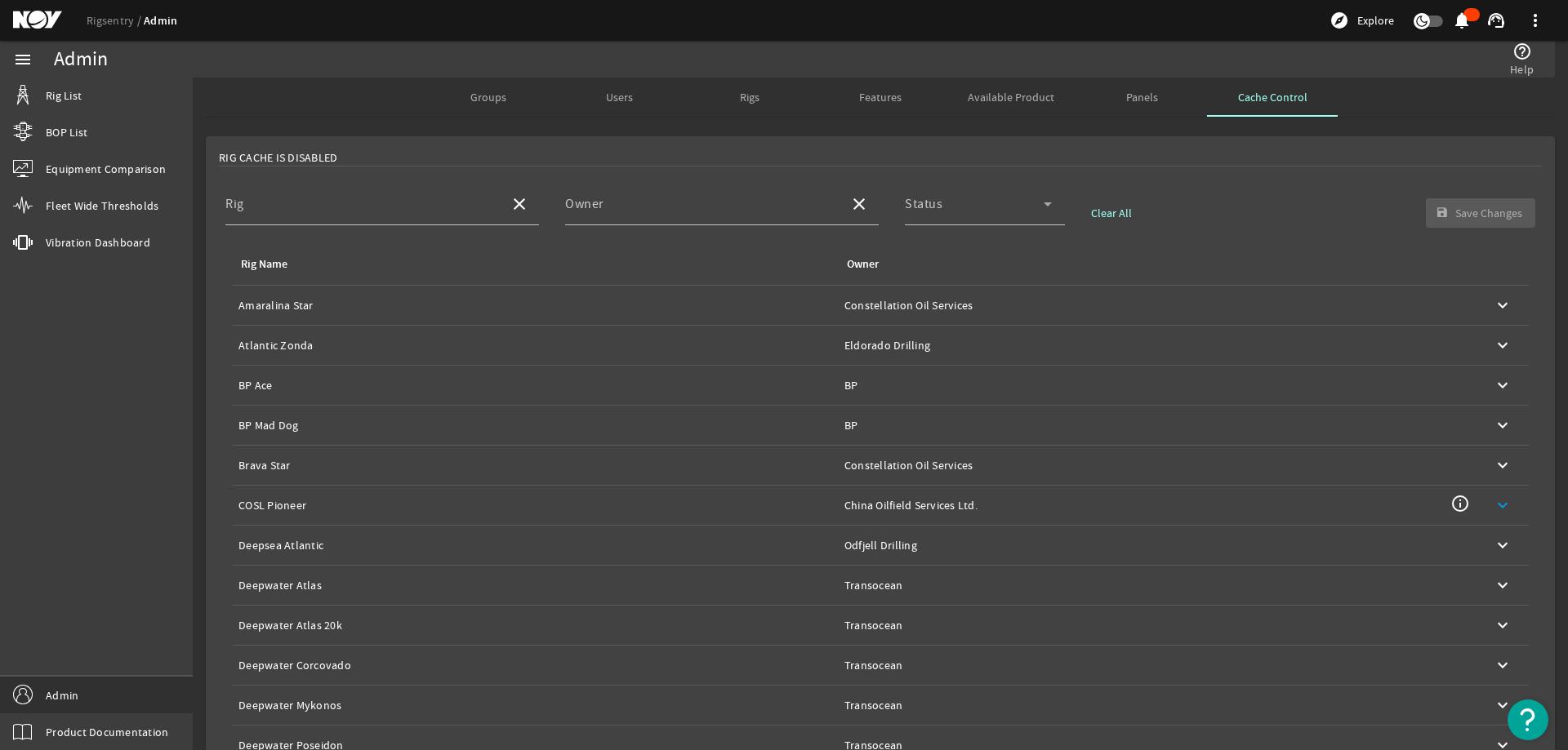
click at [1520, 499] on table "Rig Name Owner Rig Name: [PERSON_NAME] Star Owner: Constellation Oil Services E…" at bounding box center [880, 564] width 1323 height 642
click at [732, 508] on div "Rig Name: COSL Pioneer" at bounding box center [534, 506] width 593 height 17
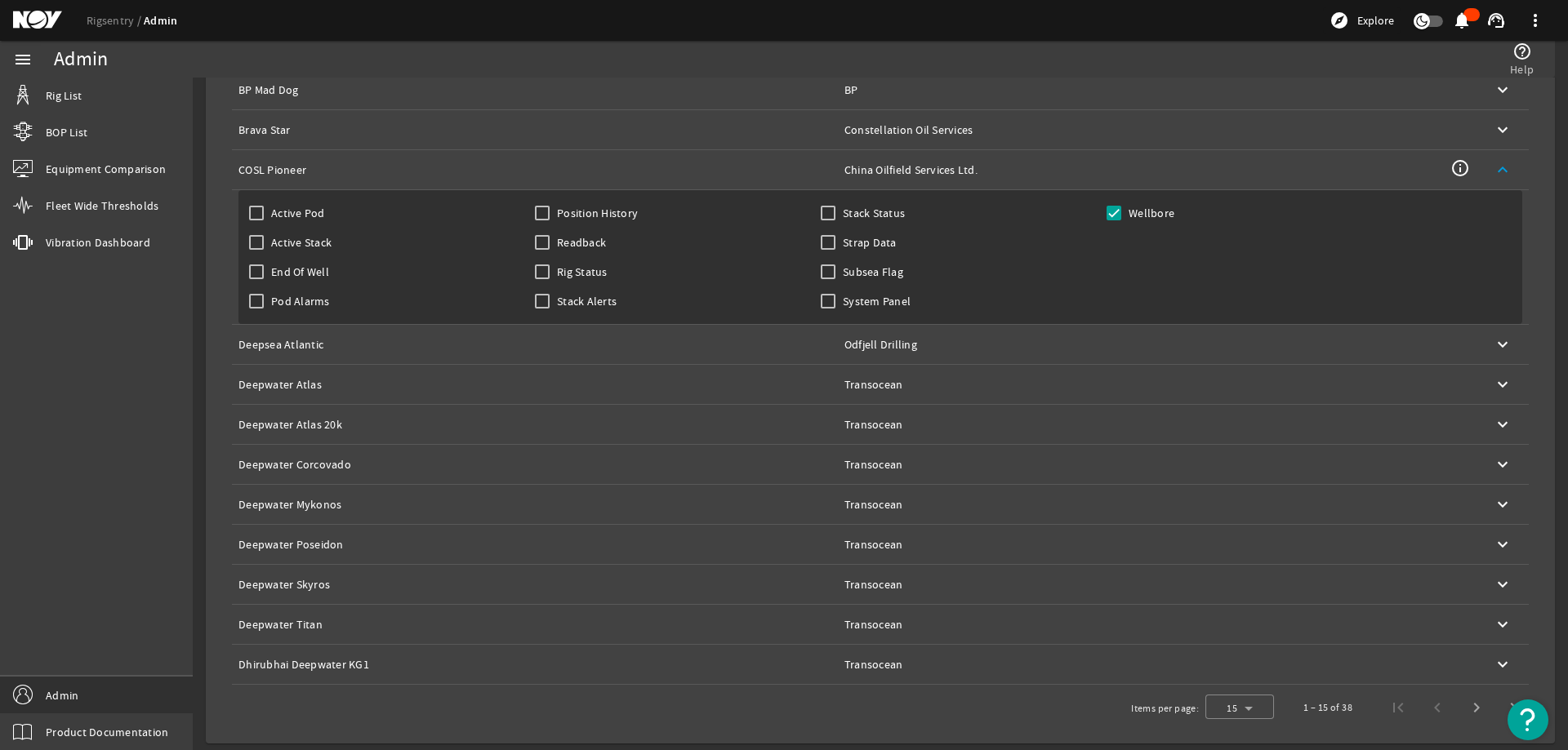
scroll to position [9, 0]
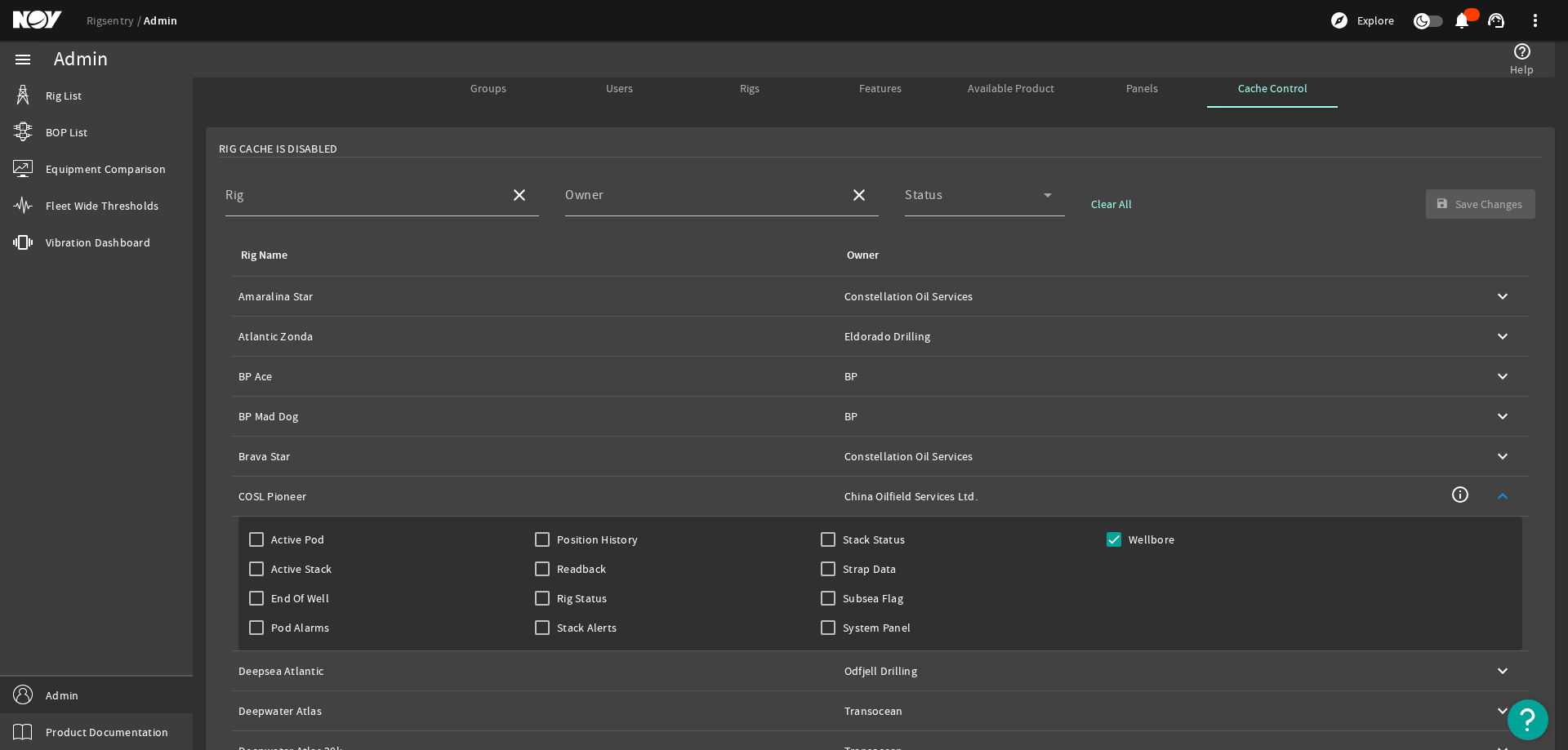
click at [692, 497] on div "Rig Name: COSL Pioneer" at bounding box center [534, 497] width 593 height 17
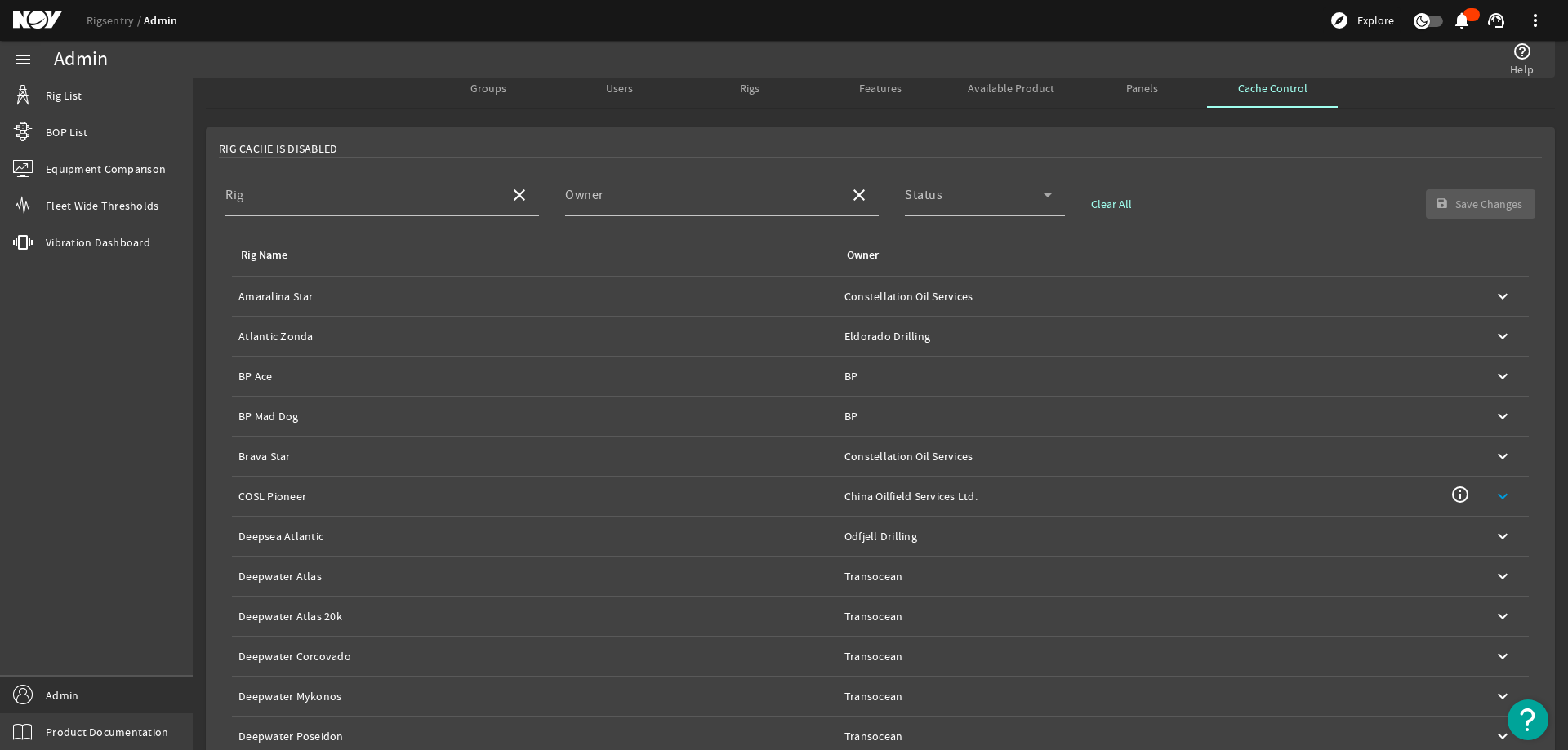
click at [209, 381] on mat-card "Rig Cache Is Disabled Rig close Owner close Status Clear All save Save Changes …" at bounding box center [880, 532] width 1350 height 808
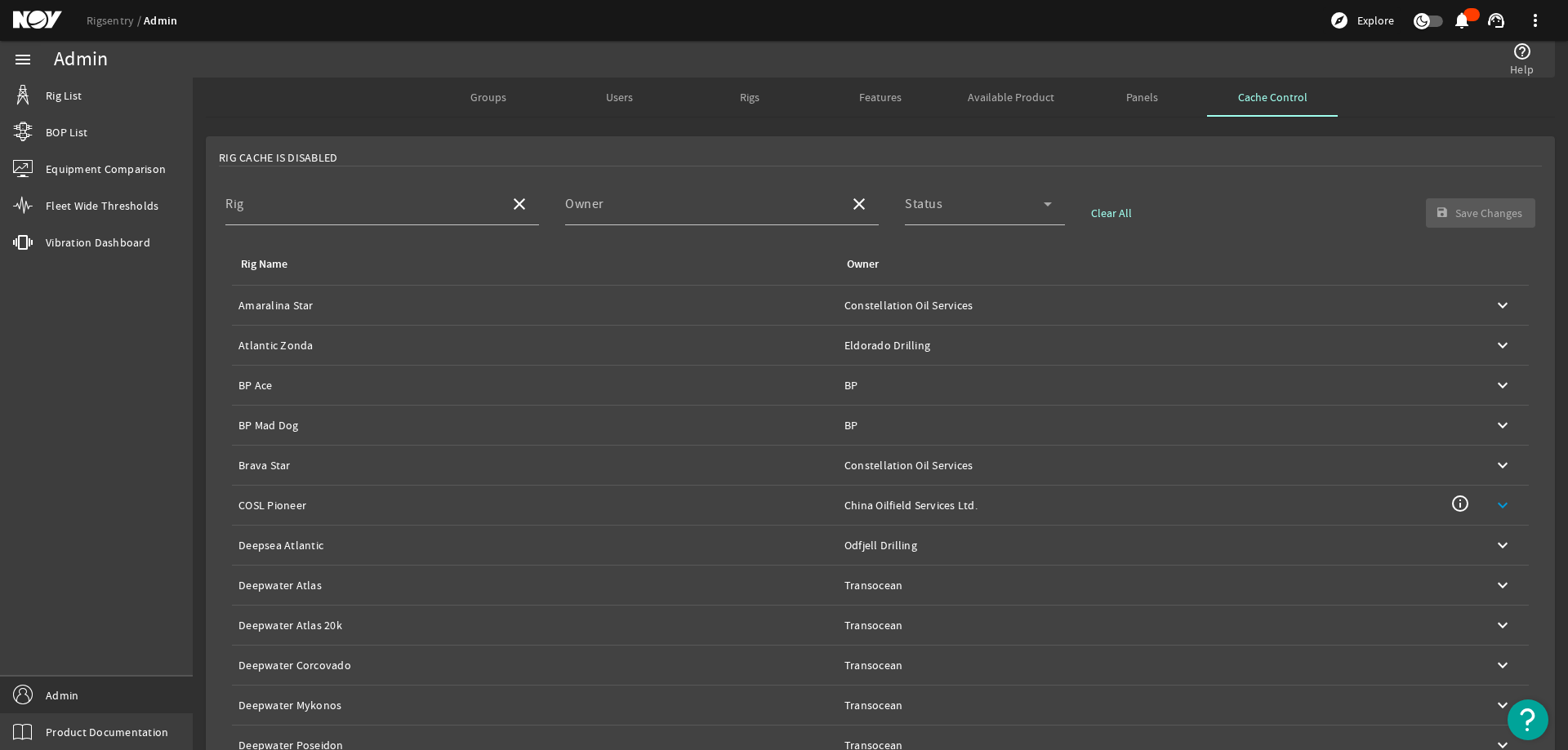
scroll to position [201, 0]
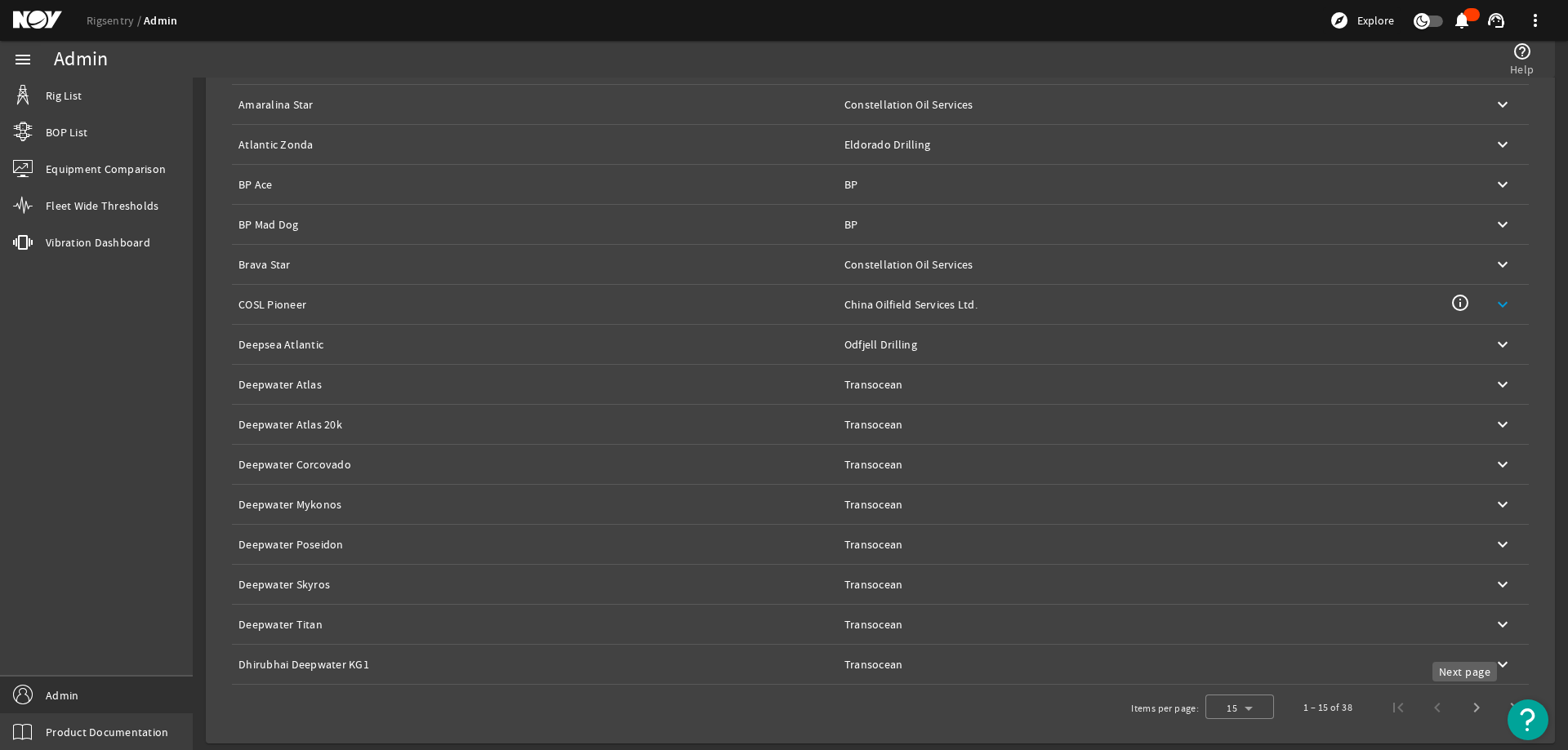
click at [1468, 707] on span "Next page" at bounding box center [1476, 708] width 39 height 39
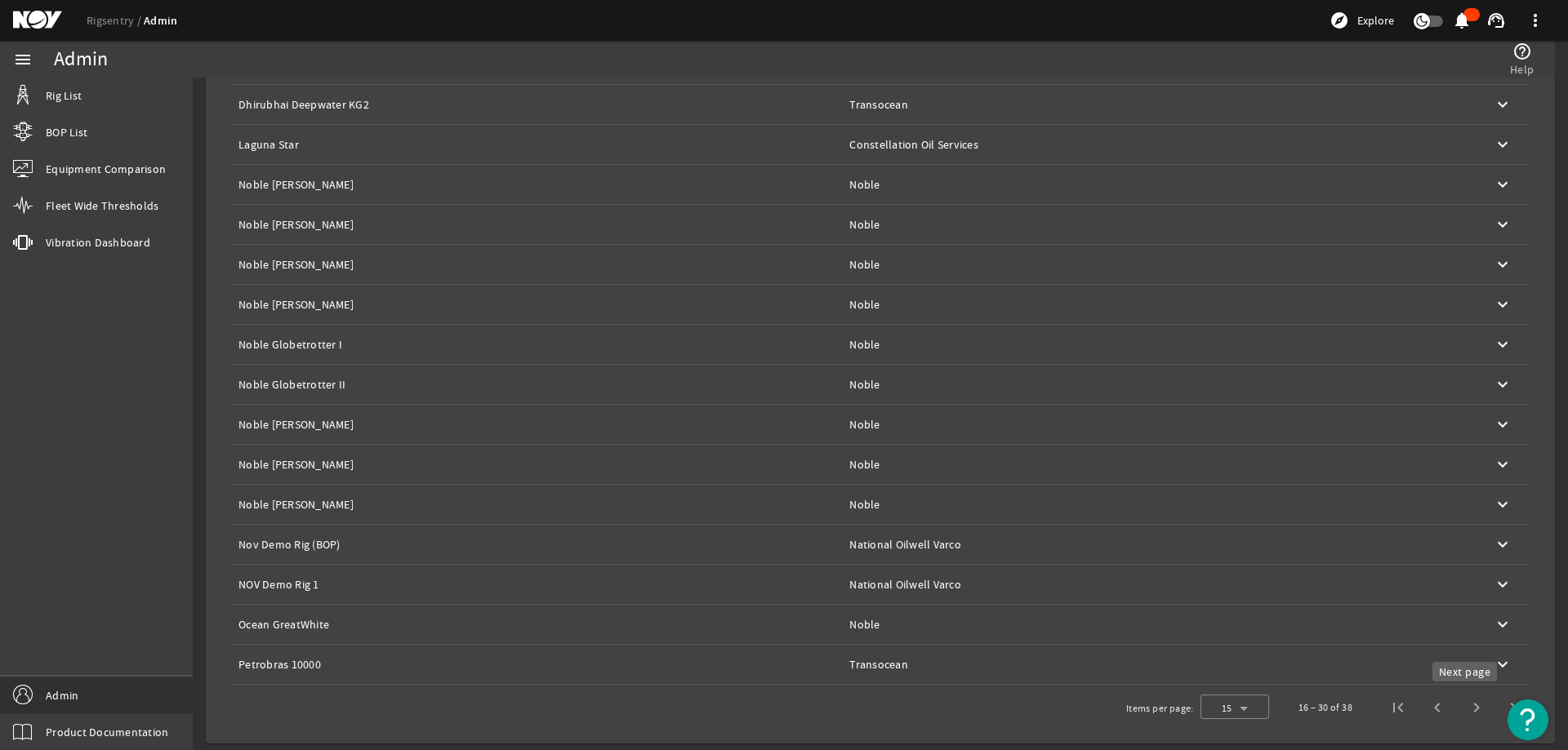
click at [1464, 708] on span "Next page" at bounding box center [1476, 708] width 39 height 39
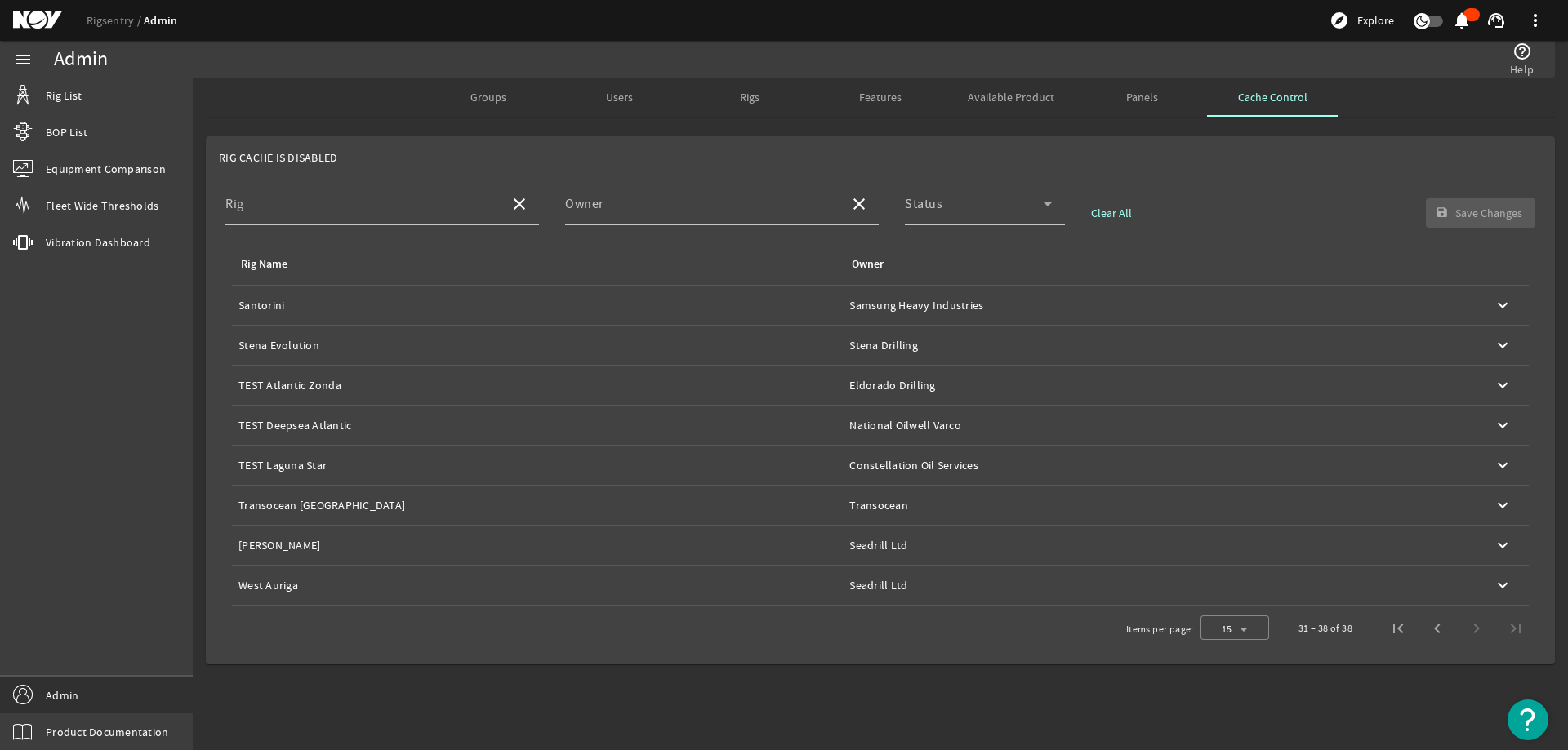
scroll to position [0, 0]
click at [1436, 628] on span "Previous page" at bounding box center [1437, 628] width 39 height 39
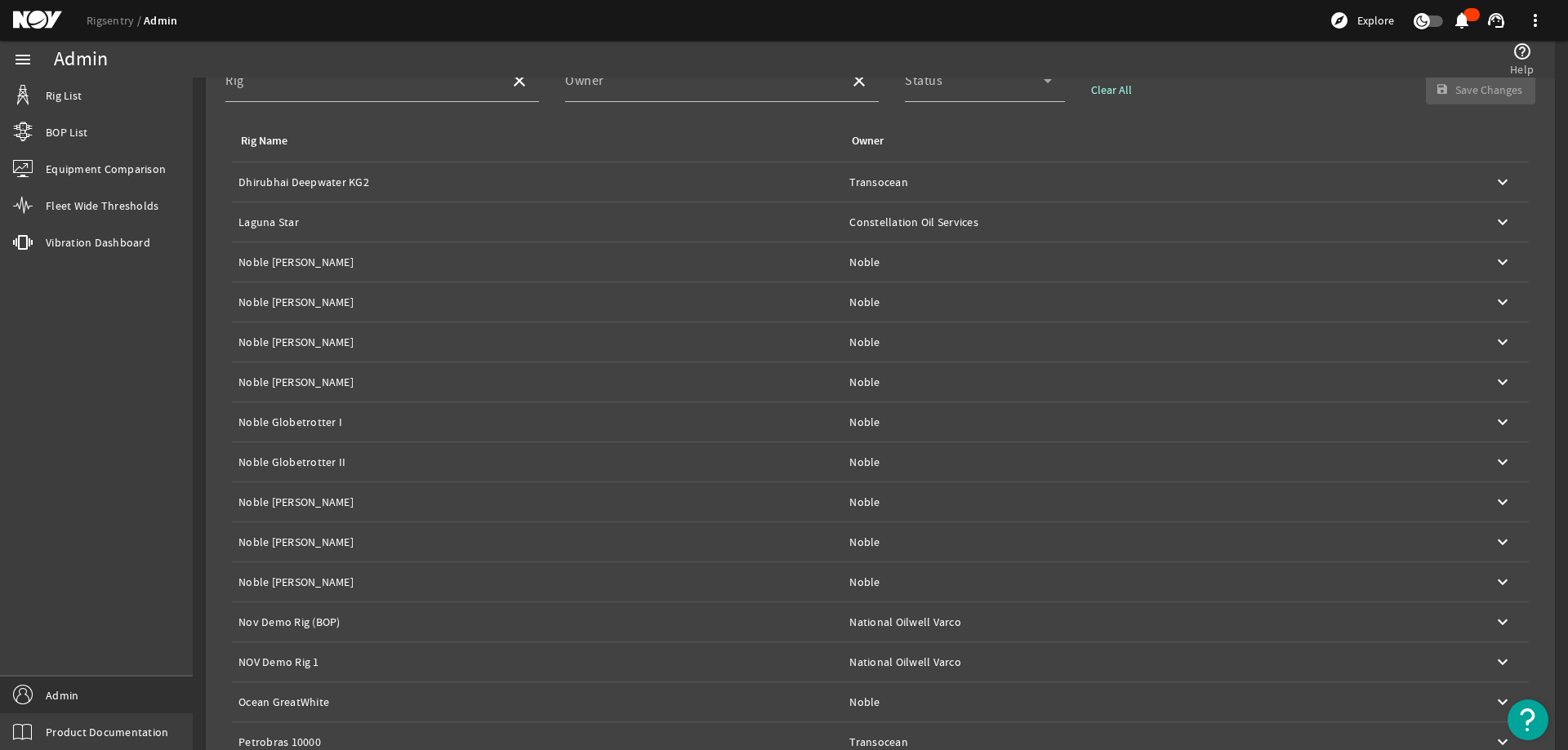
scroll to position [201, 0]
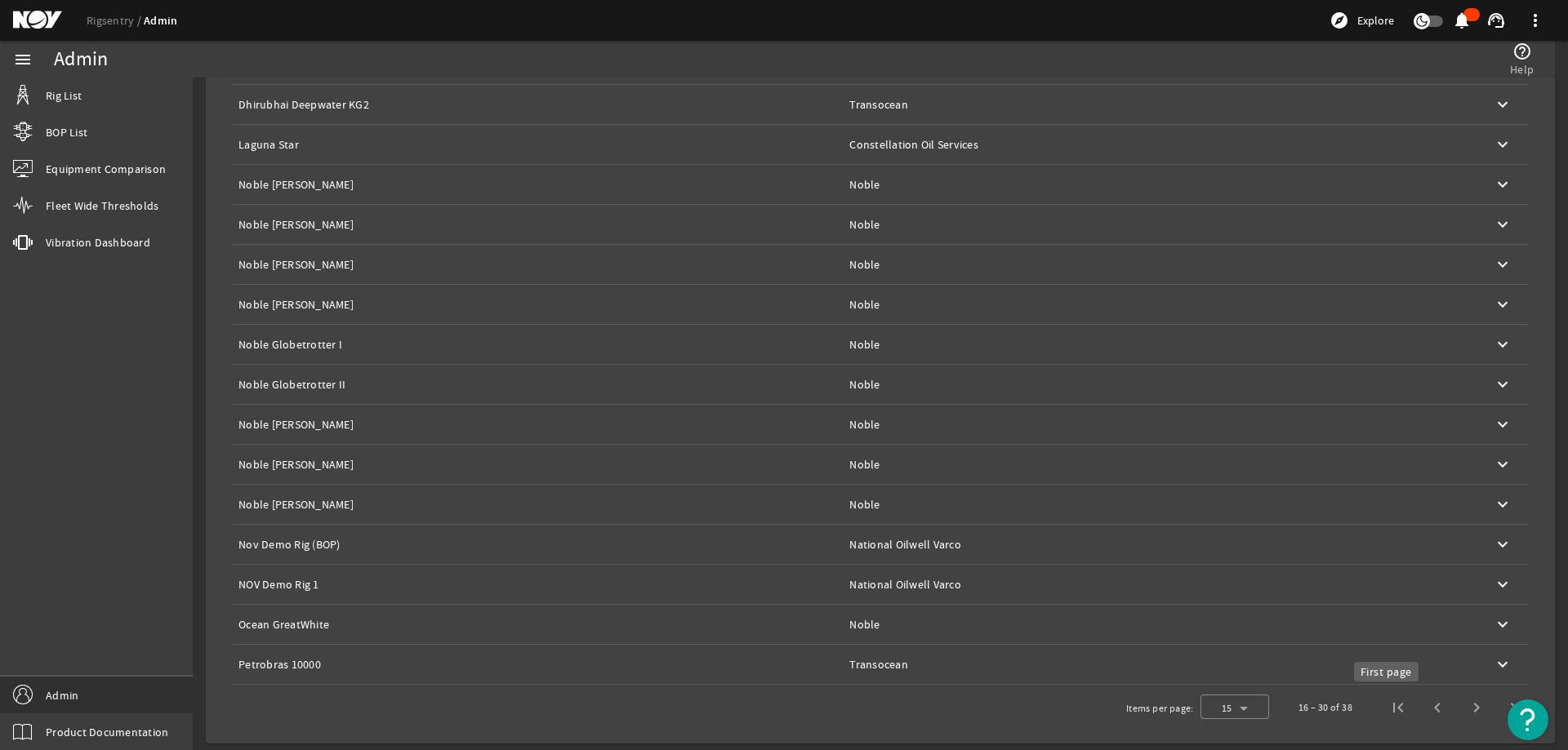
click at [1394, 707] on span "First page" at bounding box center [1398, 708] width 39 height 39
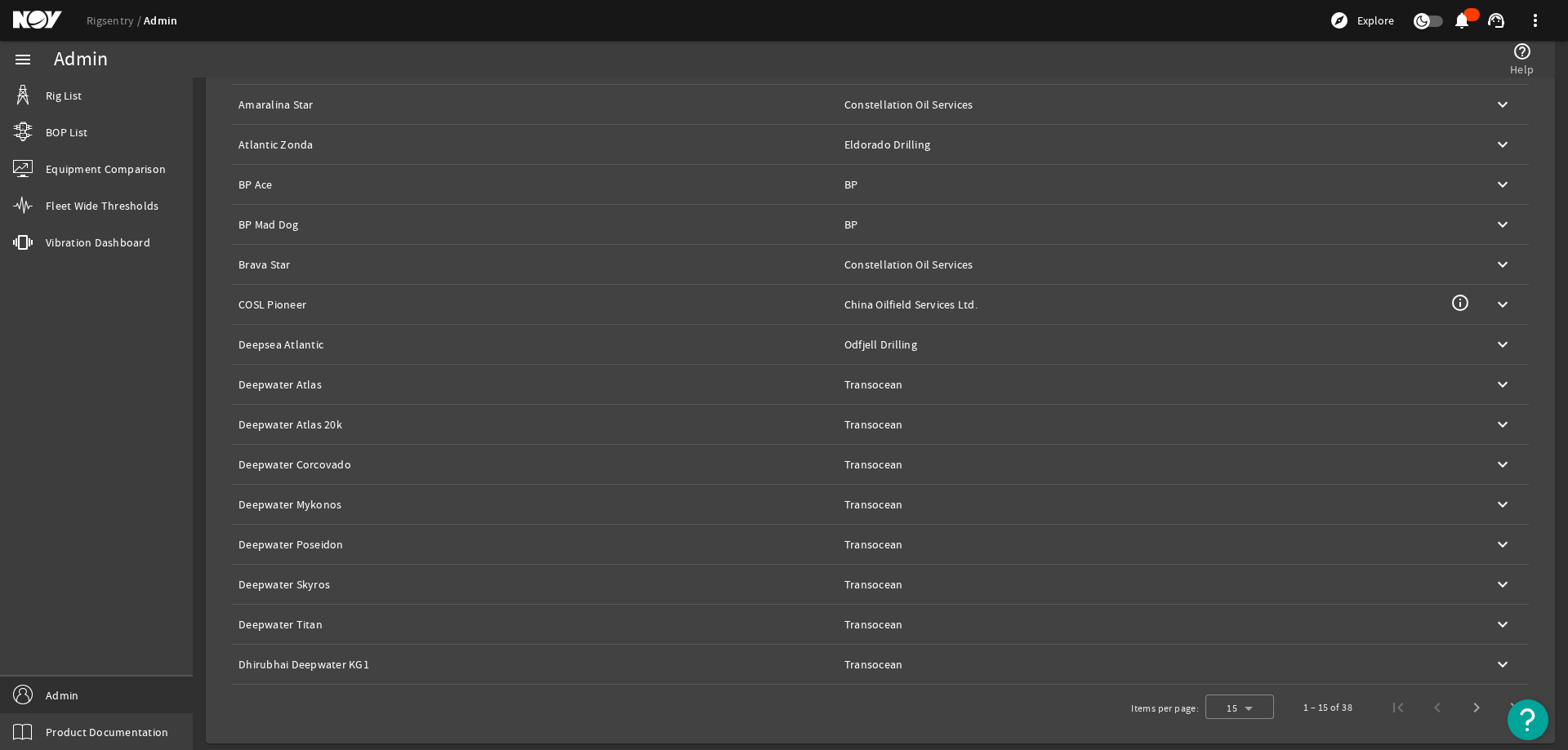
scroll to position [0, 0]
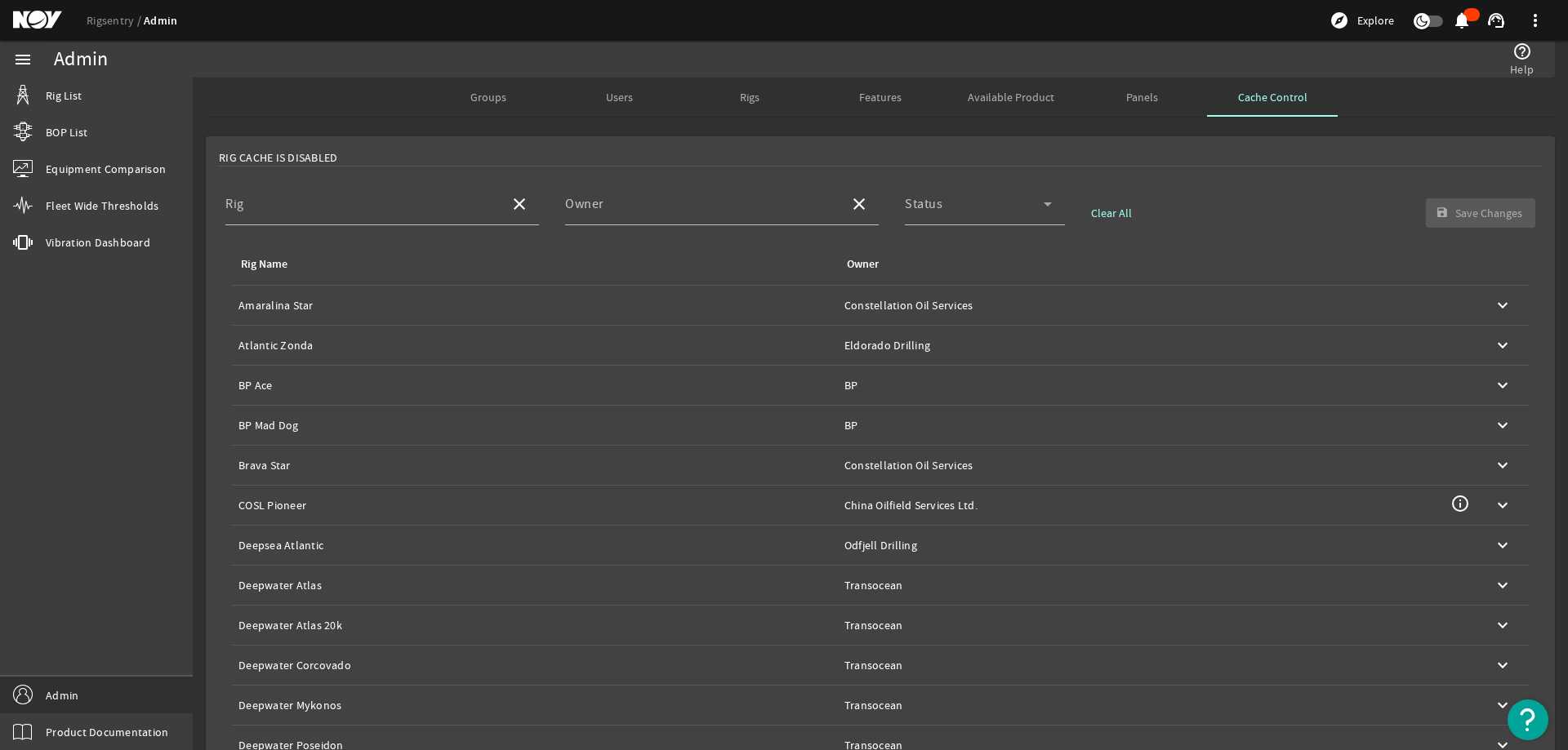
click at [774, 156] on div "Rig Cache Is Disabled" at bounding box center [880, 158] width 1323 height 18
click at [812, 148] on mat-card "Rig Cache Is Disabled Rig close Owner close Status Clear All save Save Changes …" at bounding box center [880, 541] width 1350 height 808
click at [812, 142] on mat-card "Rig Cache Is Disabled Rig close Owner close Status Clear All save Save Changes …" at bounding box center [880, 541] width 1350 height 808
click at [1113, 104] on div "Panels" at bounding box center [1141, 97] width 131 height 39
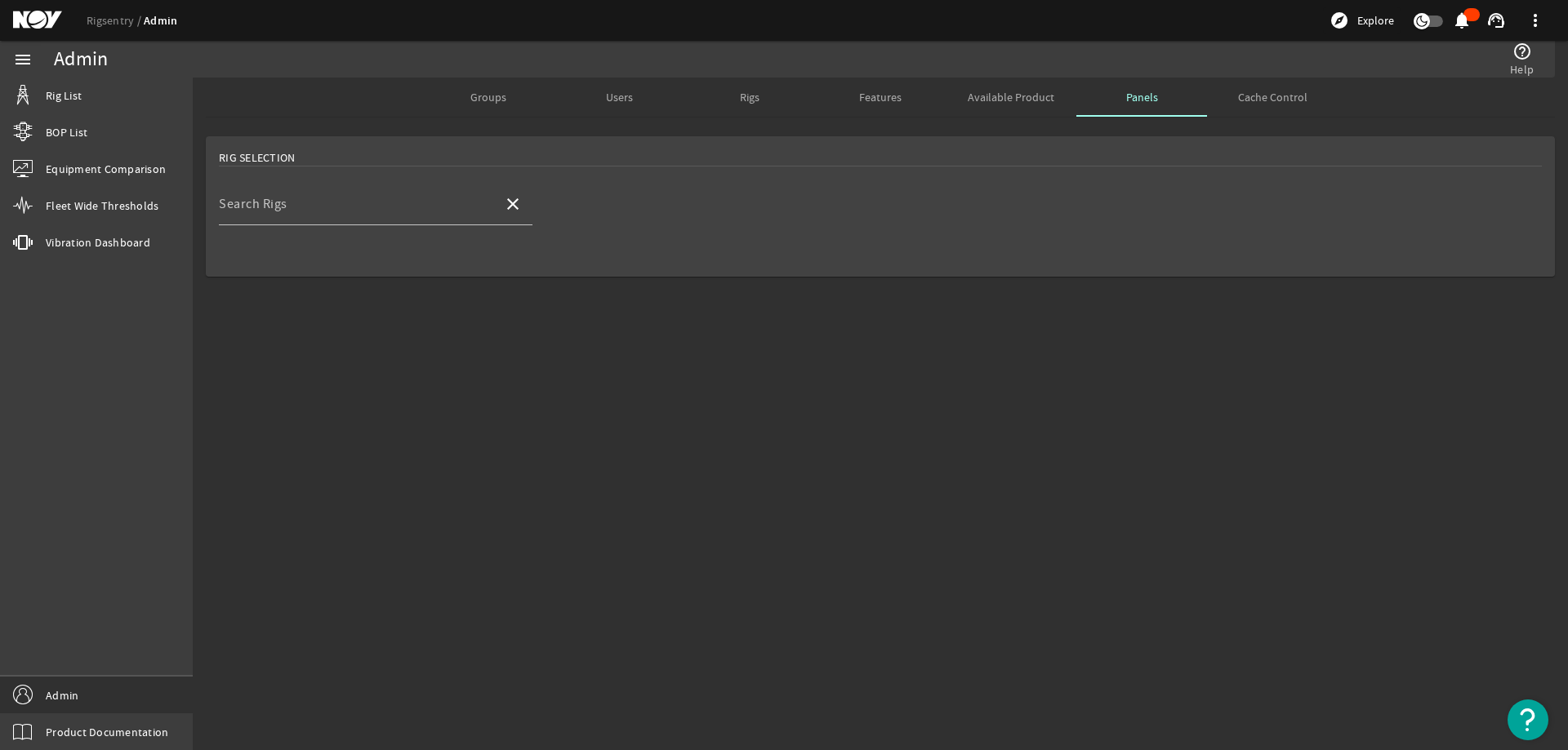
click at [978, 101] on span "Available Product" at bounding box center [1011, 98] width 87 height 12
click at [814, 104] on div "Rigs" at bounding box center [749, 97] width 131 height 39
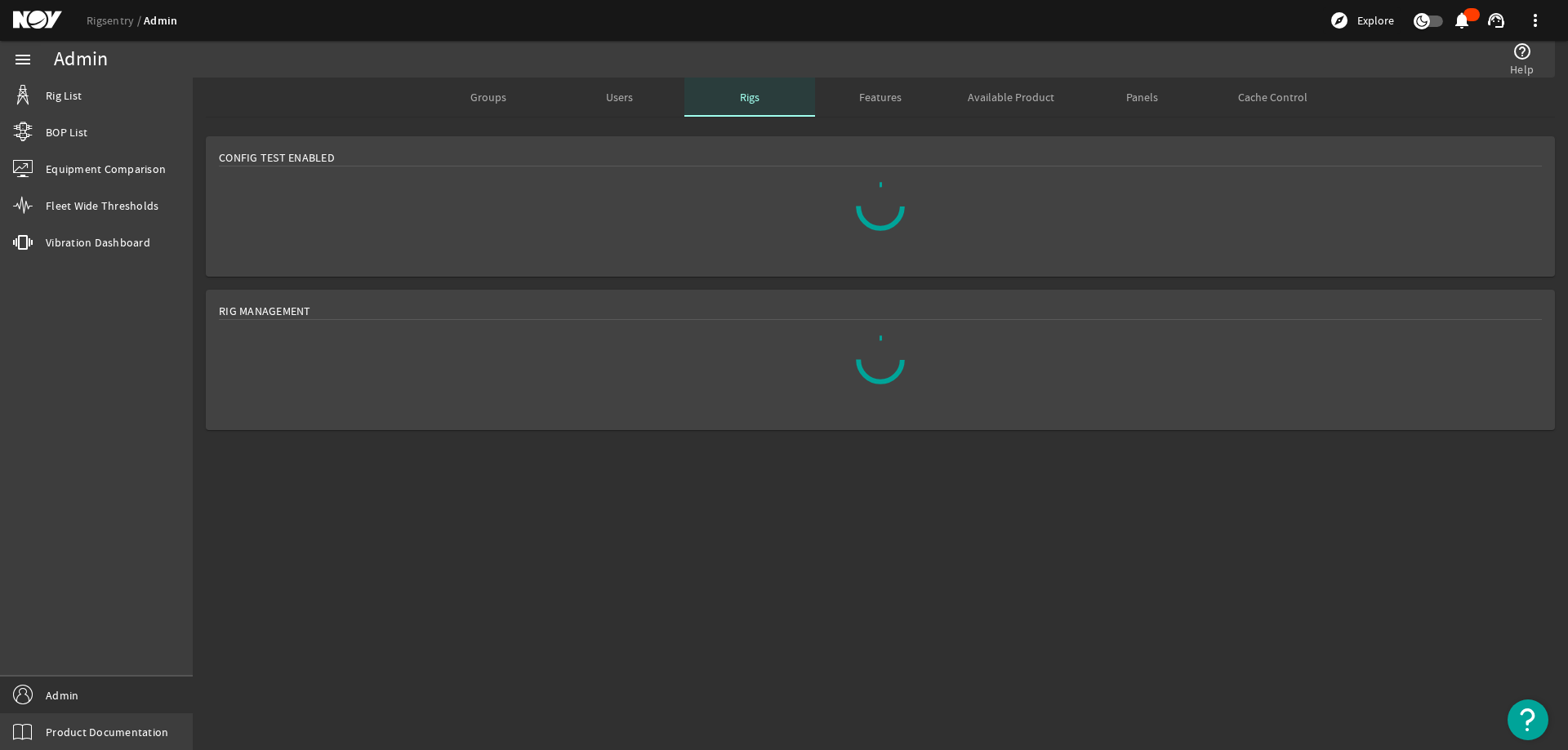
click at [710, 105] on div "Rigs" at bounding box center [749, 97] width 131 height 39
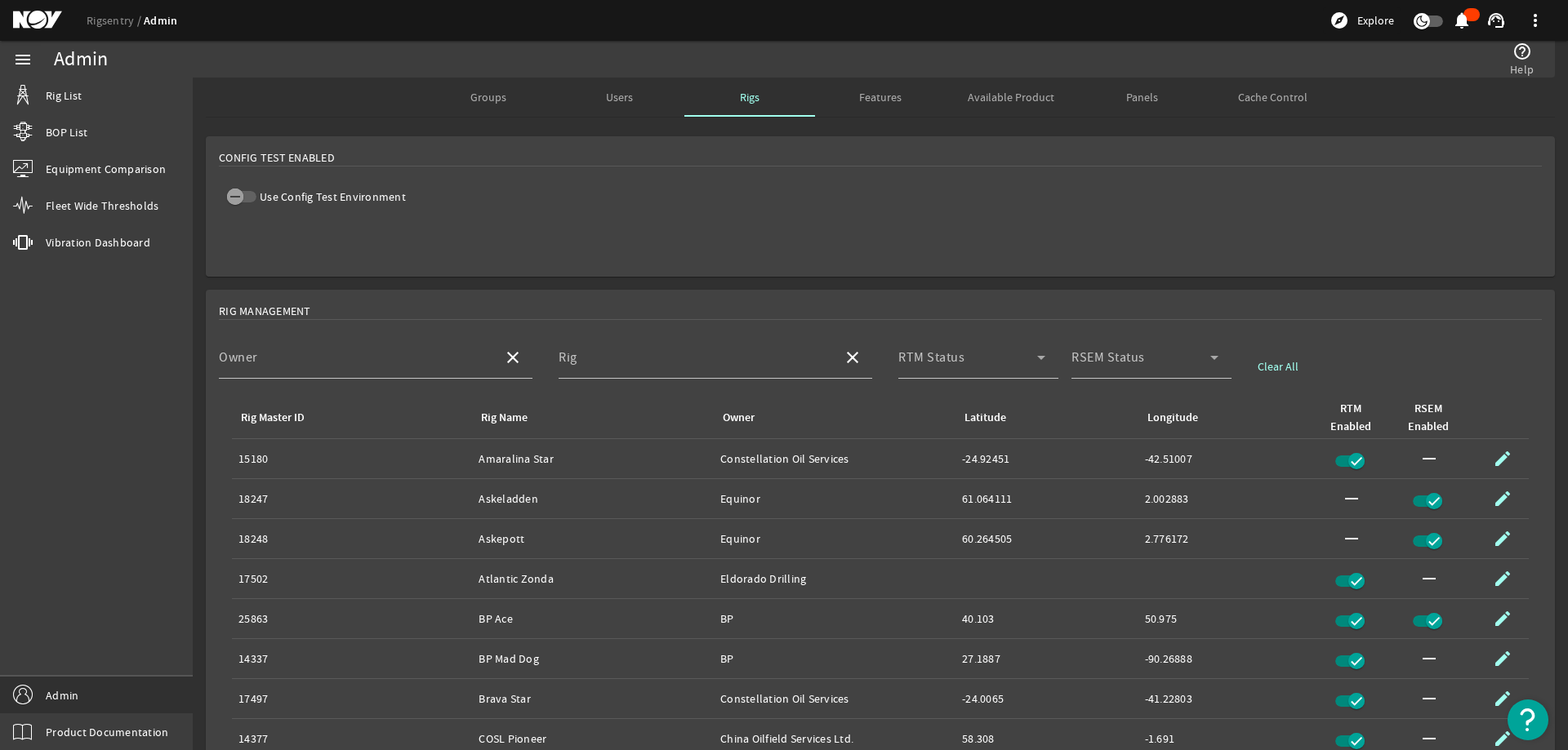
click at [580, 172] on mat-card "Config Test Enabled Use Config Test Environment" at bounding box center [880, 207] width 1350 height 141
click at [581, 234] on mat-card "Config Test Enabled Use Config Test Environment" at bounding box center [880, 207] width 1350 height 141
